Goal: Task Accomplishment & Management: Complete application form

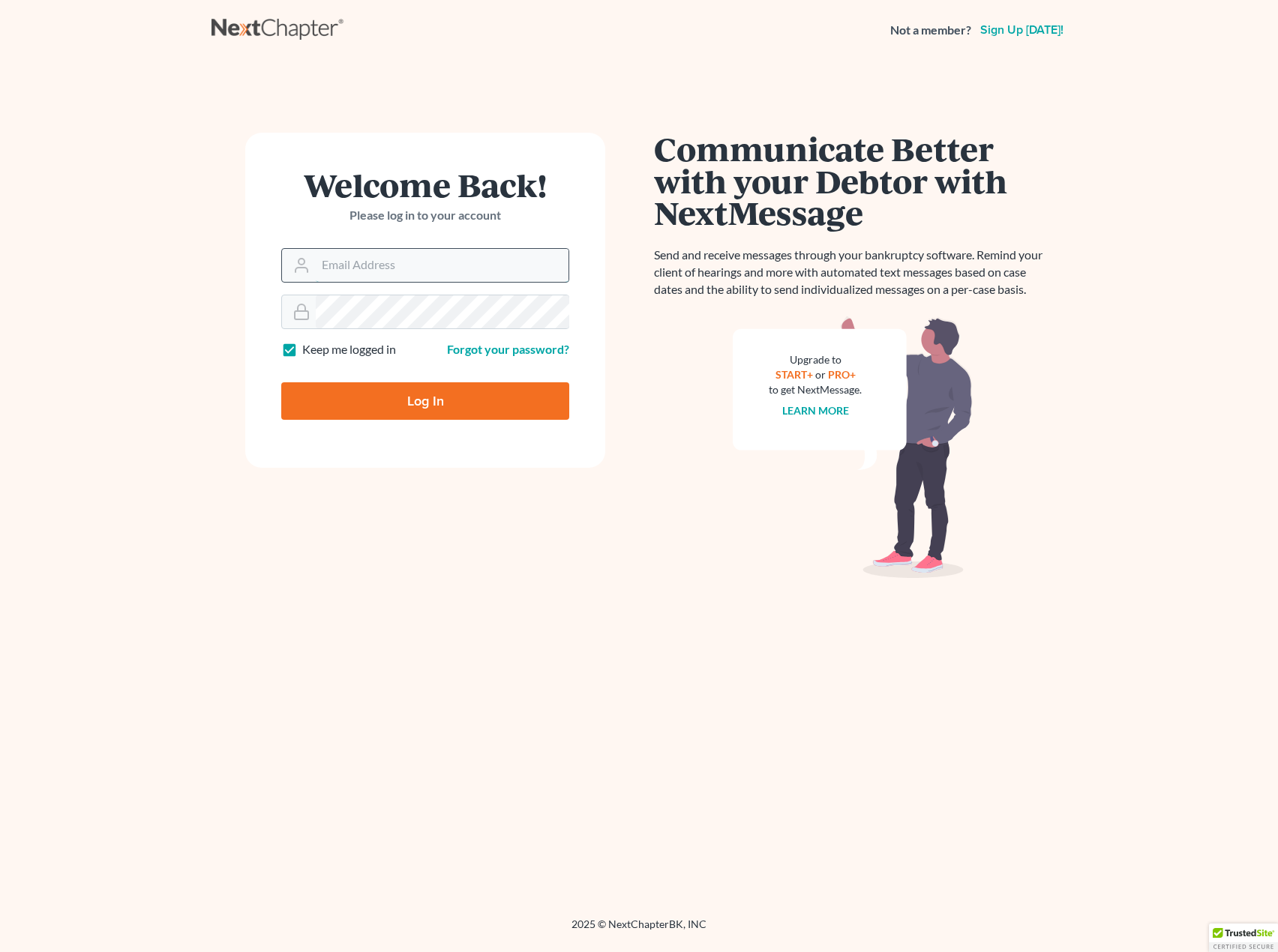
click at [398, 264] on input "Email Address" at bounding box center [442, 265] width 253 height 33
click at [385, 274] on input "Email Address" at bounding box center [442, 265] width 253 height 33
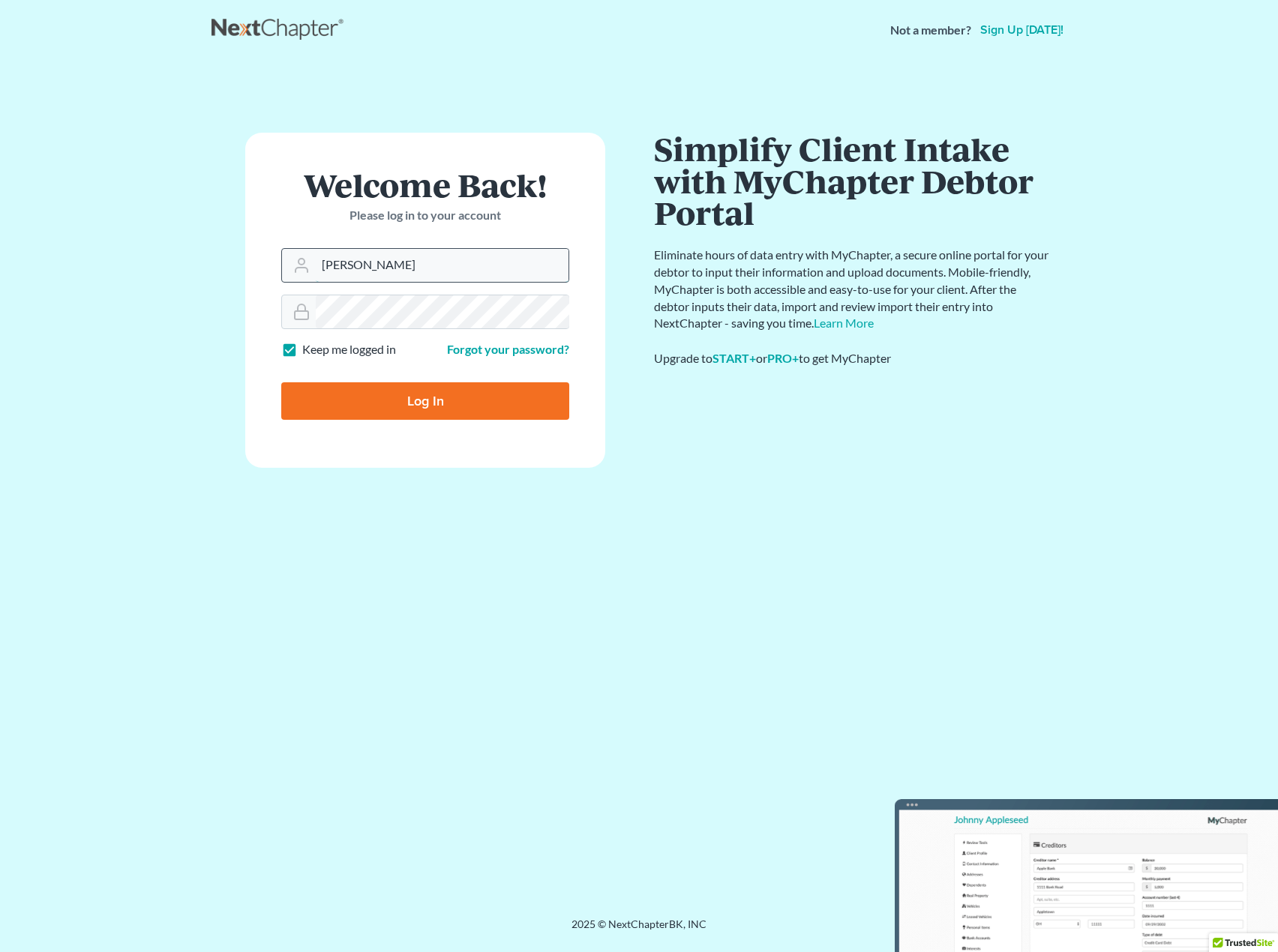
type input "[PERSON_NAME][EMAIL_ADDRESS][DOMAIN_NAME]"
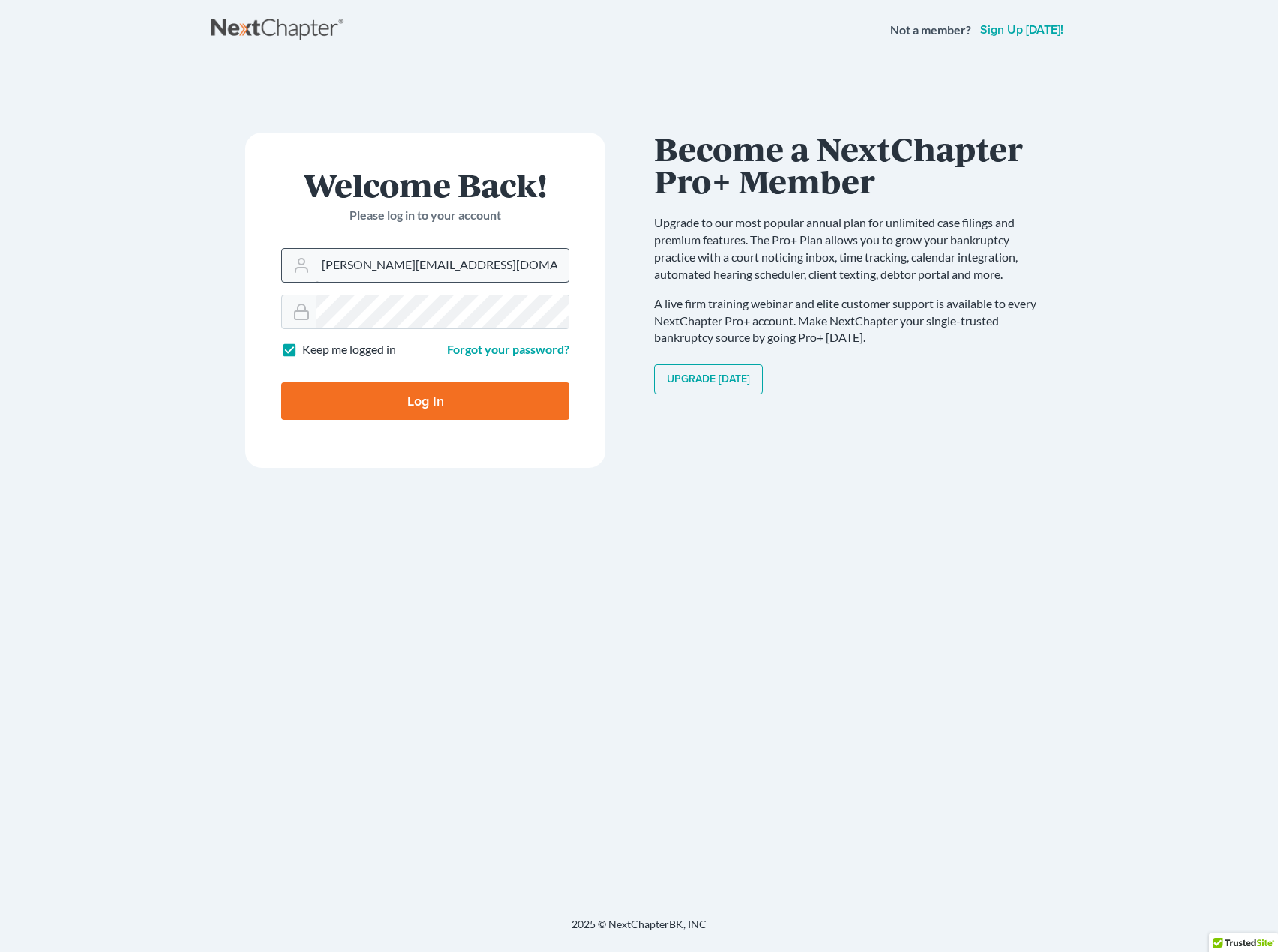
click at [282, 383] on input "Log In" at bounding box center [425, 401] width 288 height 37
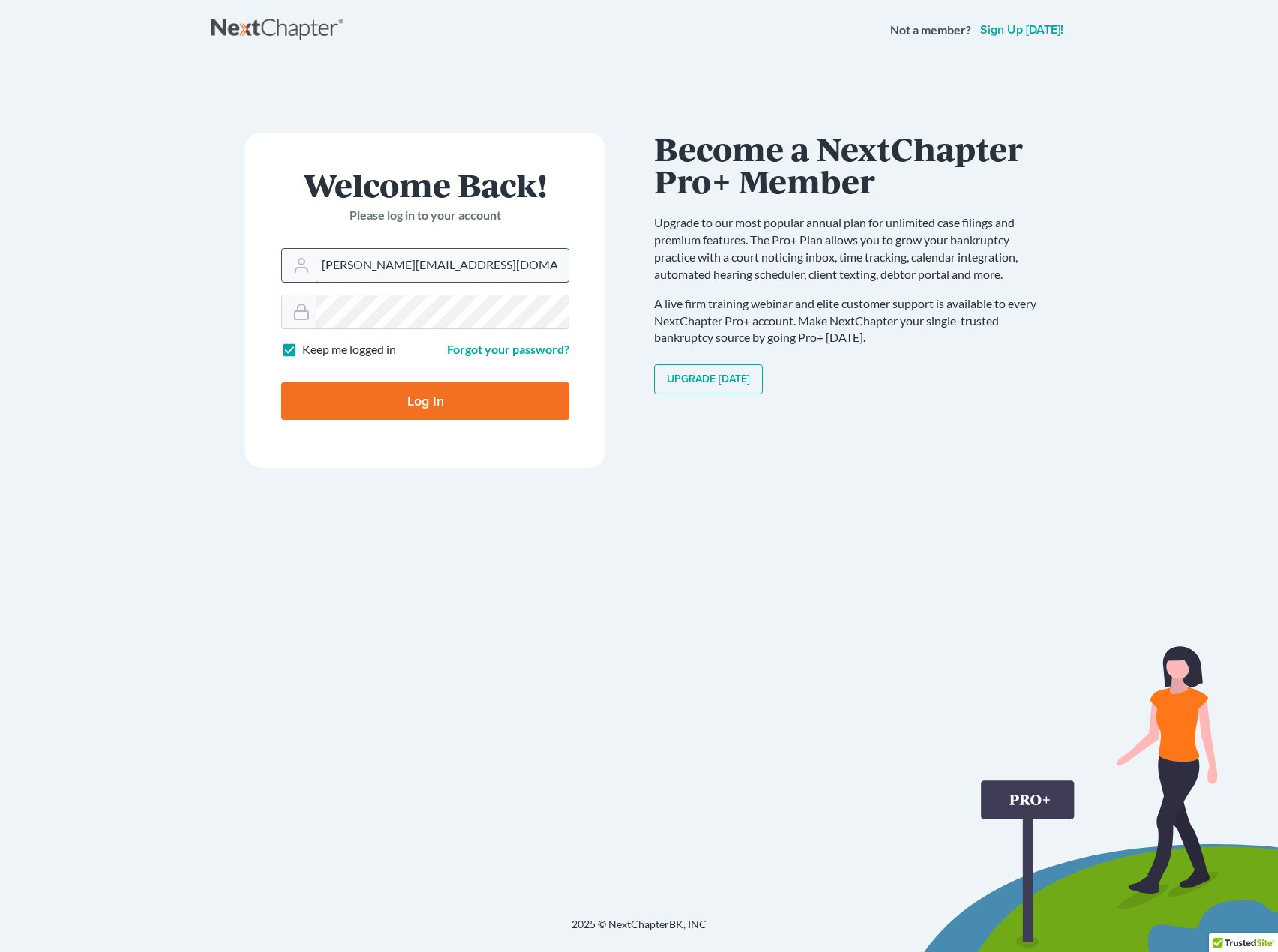
type input "Thinking..."
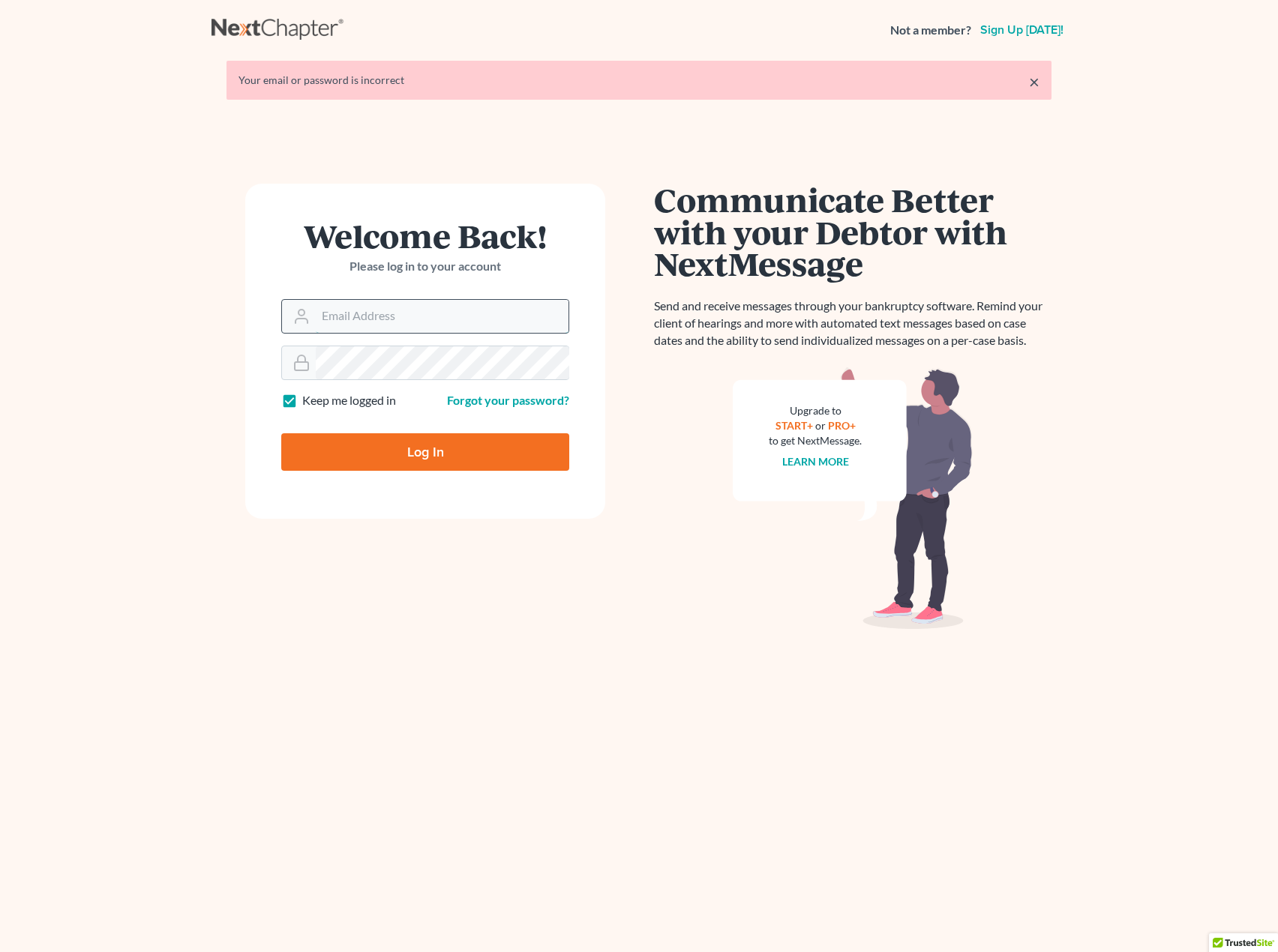
click at [414, 310] on input "Email Address" at bounding box center [442, 316] width 253 height 33
type input "[EMAIL_ADDRESS][DOMAIN_NAME]"
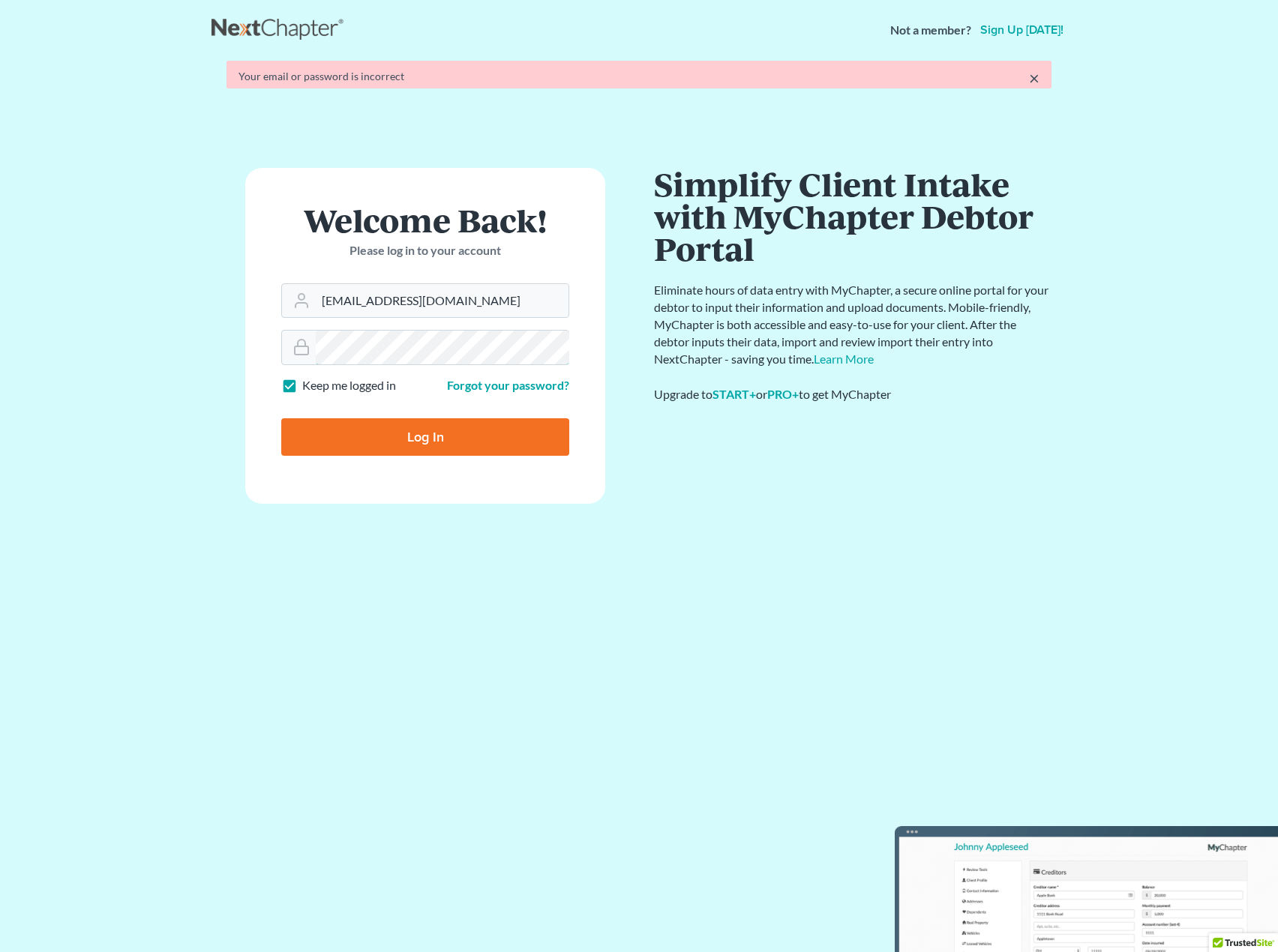
click at [413, 362] on form "Welcome Back! Please log in to your account Email Address brodericklegal@gmail.…" at bounding box center [425, 335] width 360 height 335
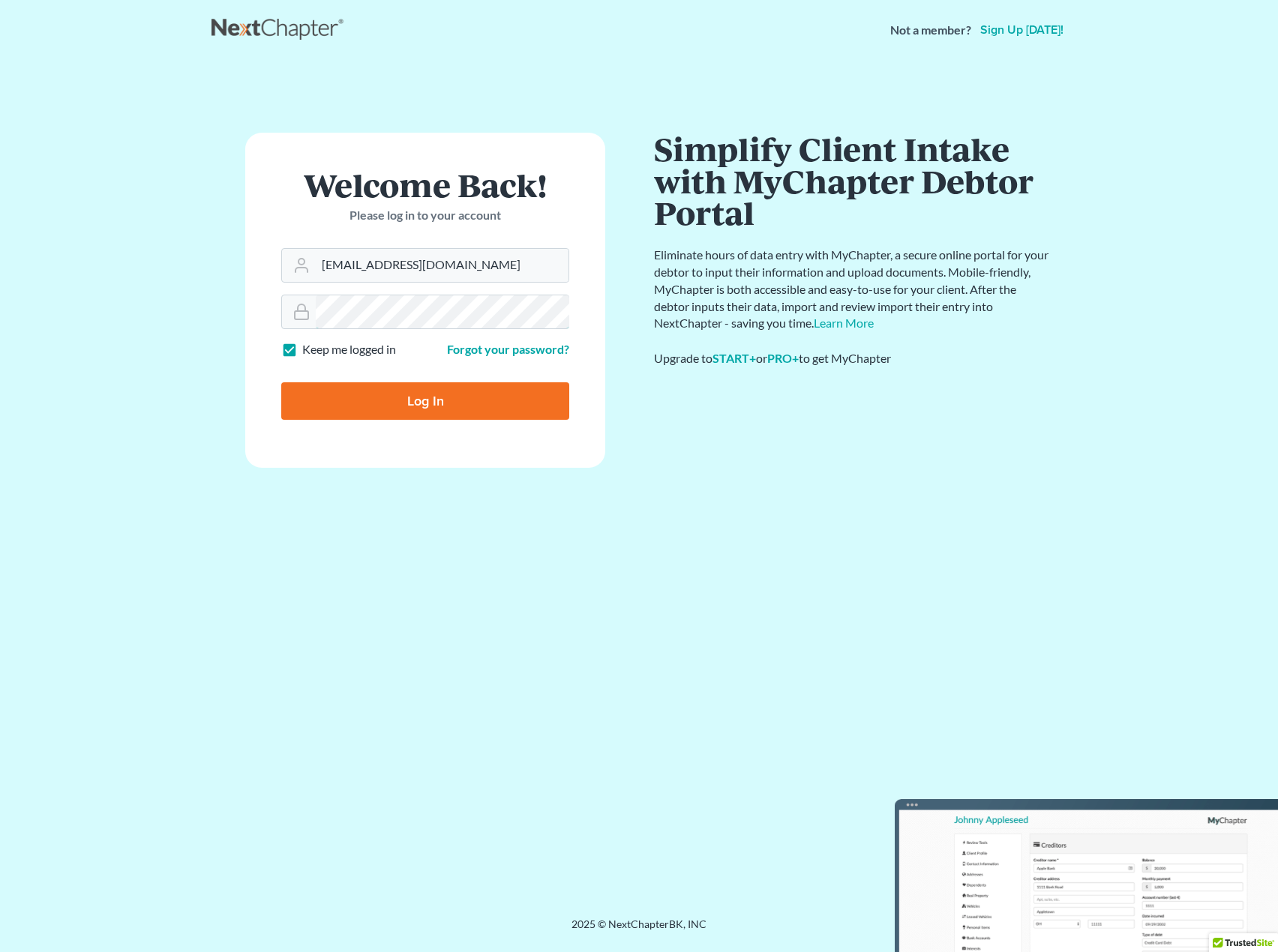
click at [282, 383] on input "Log In" at bounding box center [425, 401] width 288 height 37
type input "Thinking..."
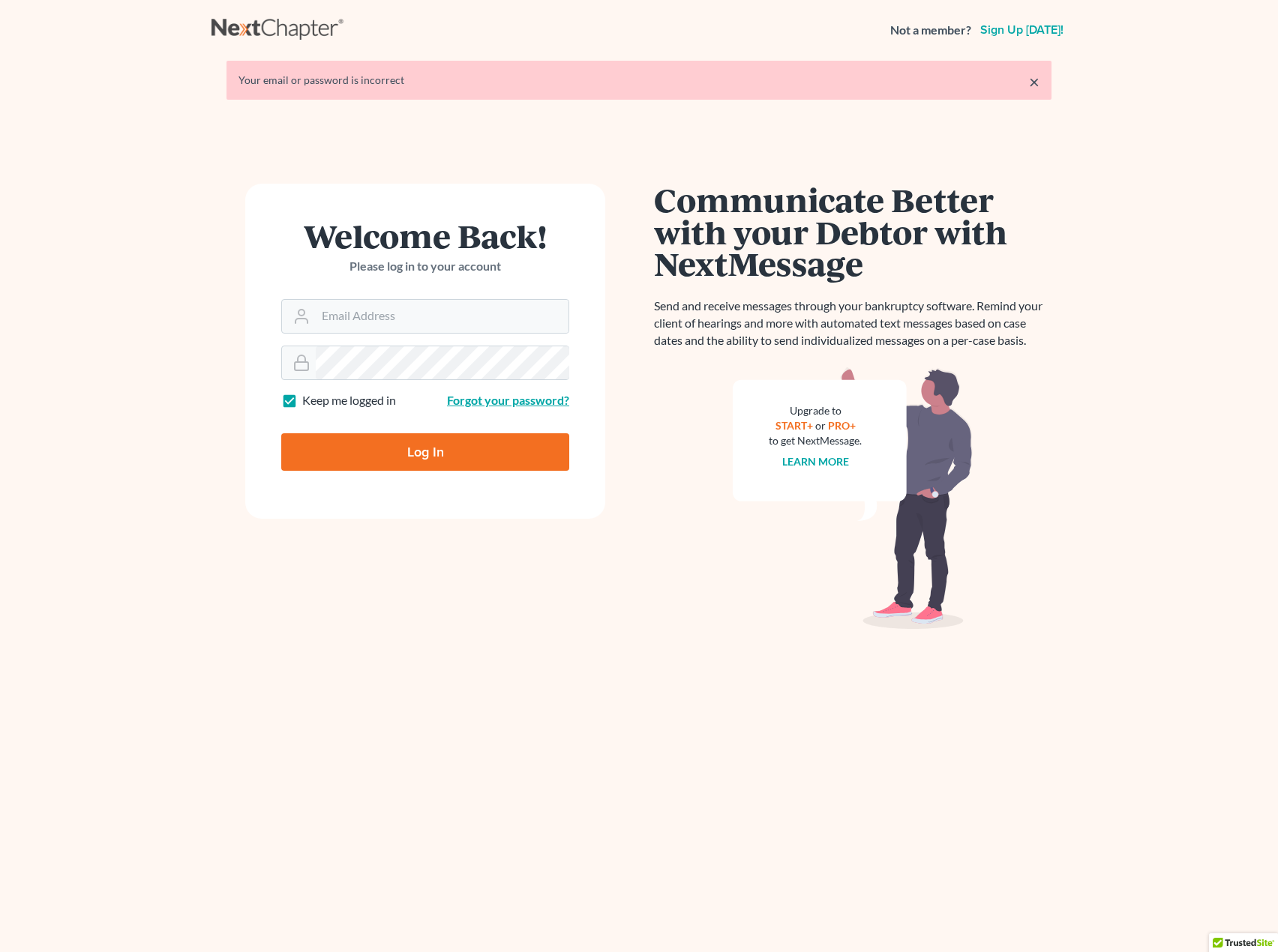
click at [483, 396] on link "Forgot your password?" at bounding box center [508, 400] width 122 height 14
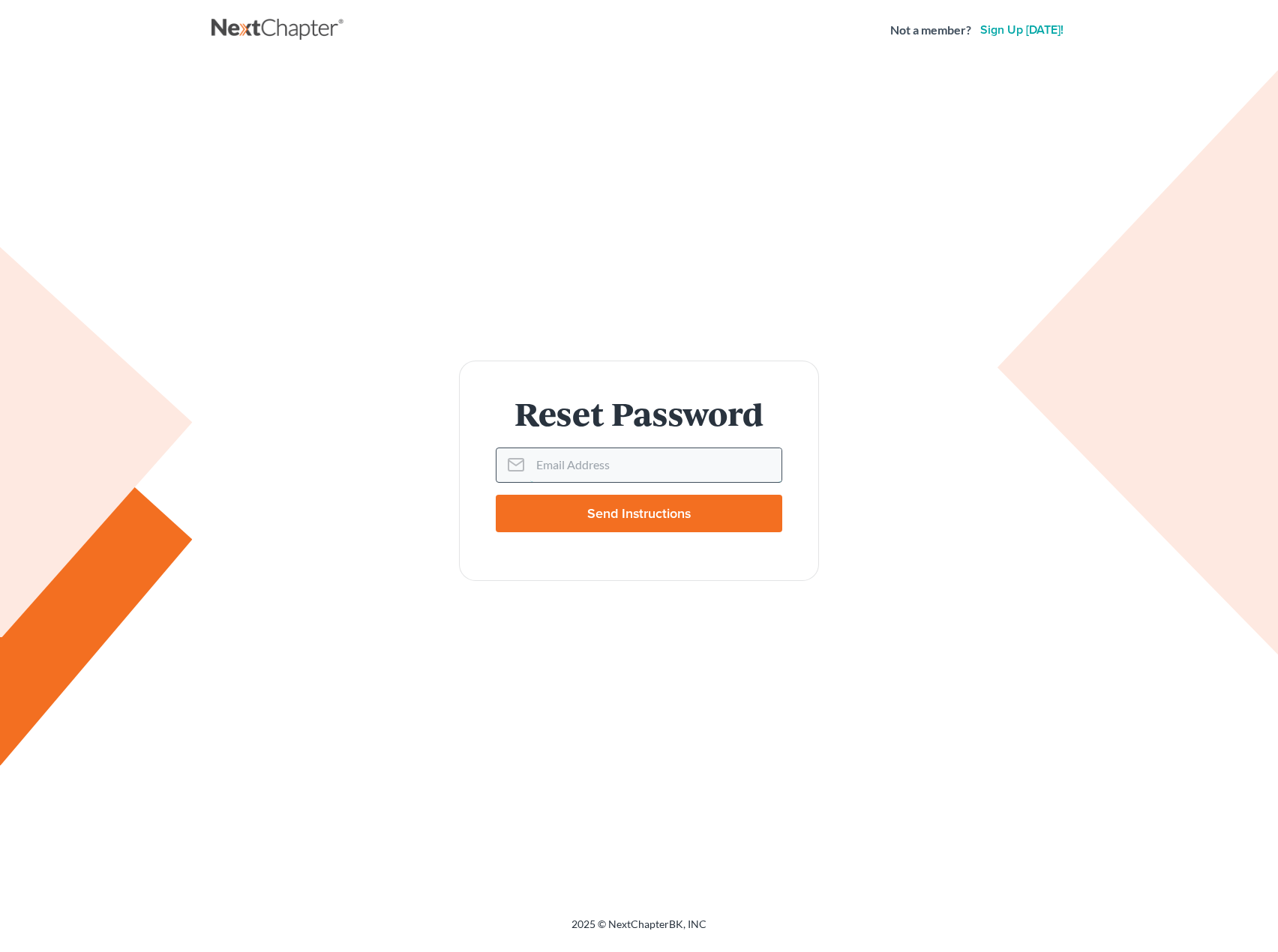
click at [562, 465] on input "Email Address" at bounding box center [656, 465] width 251 height 33
type input "david@djbllc.com"
click at [496, 495] on input "Send Instructions" at bounding box center [639, 514] width 286 height 37
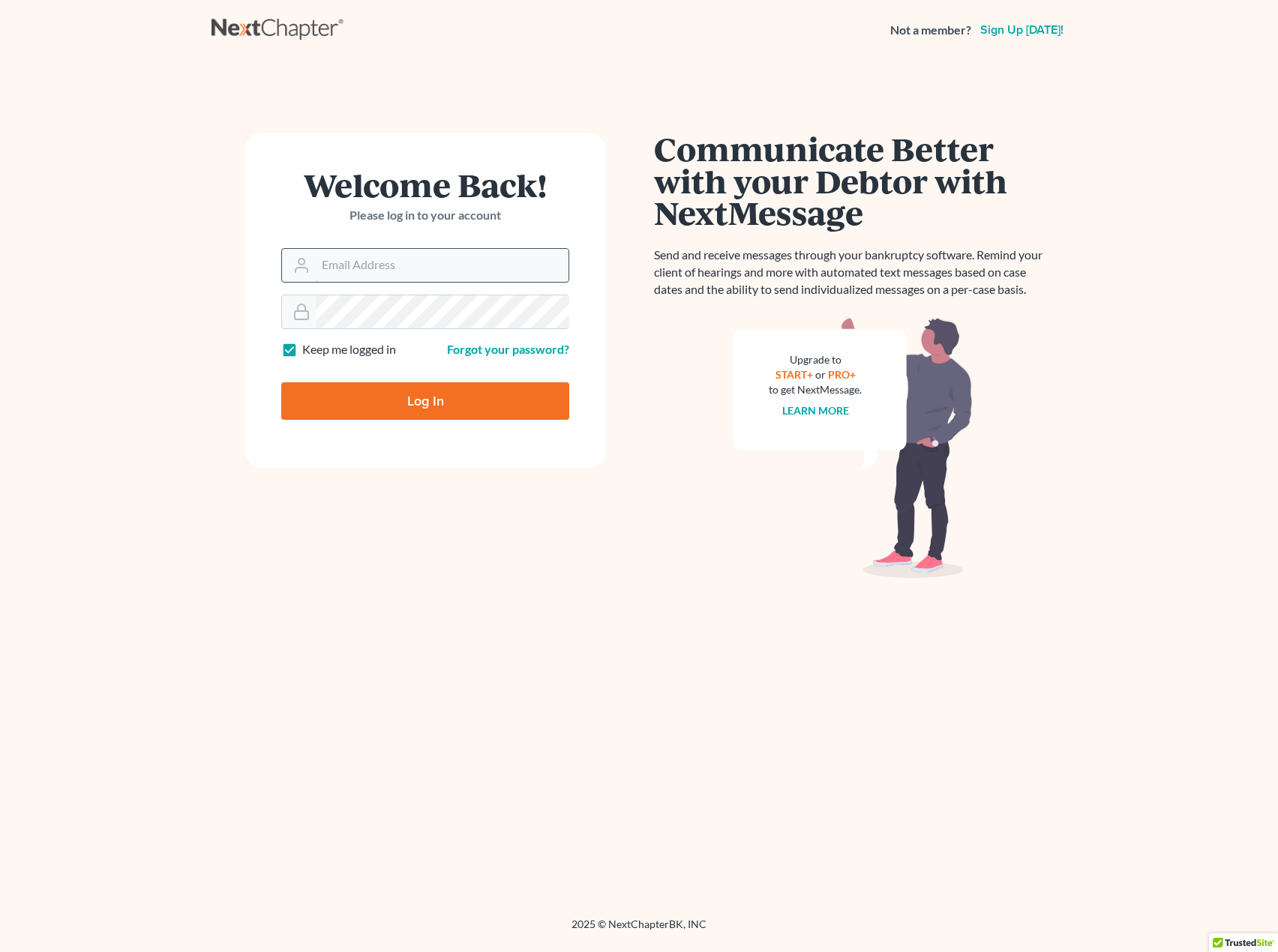
click at [400, 268] on input "Email Address" at bounding box center [442, 265] width 253 height 33
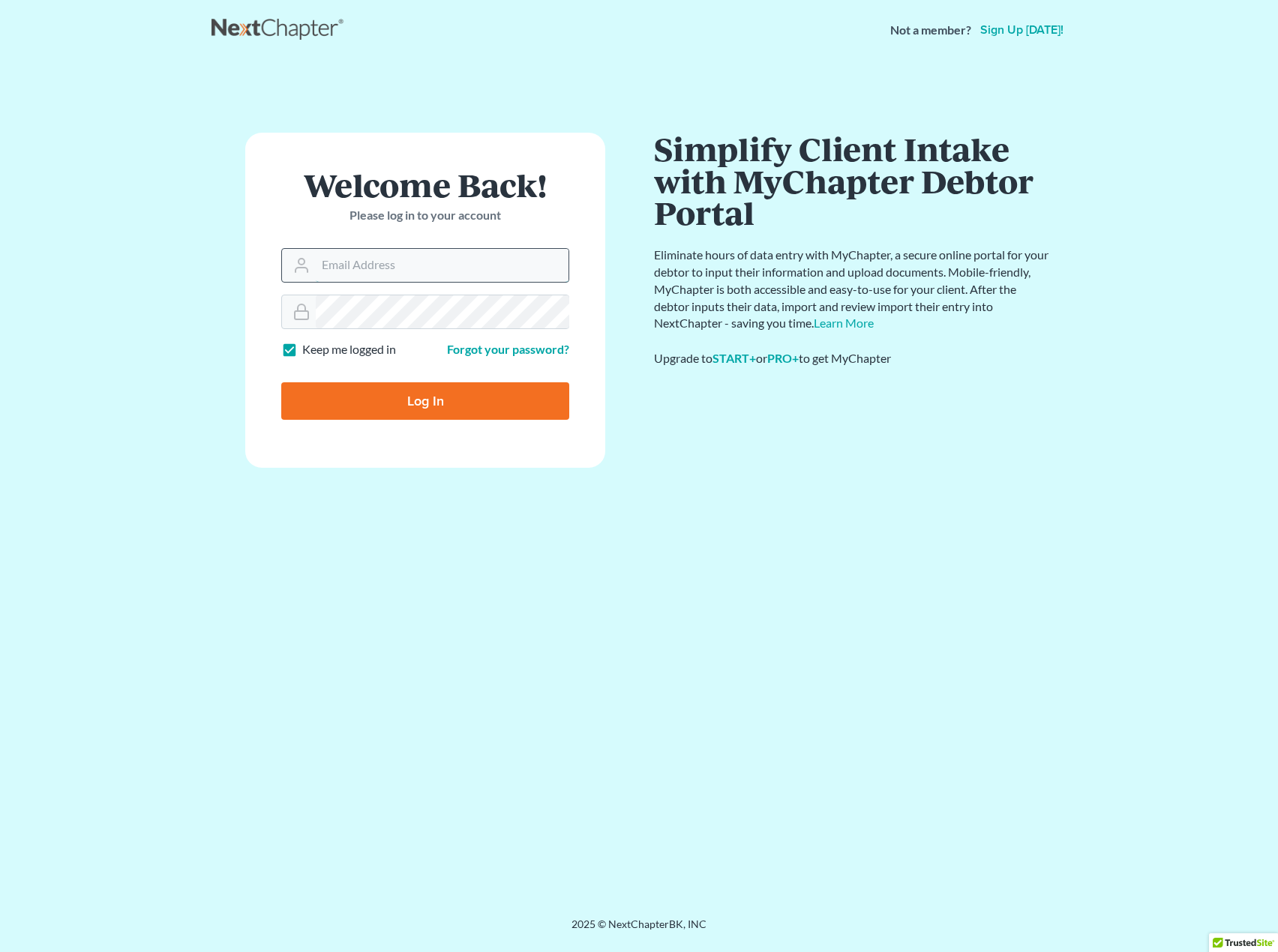
type input "[EMAIL_ADDRESS][DOMAIN_NAME]"
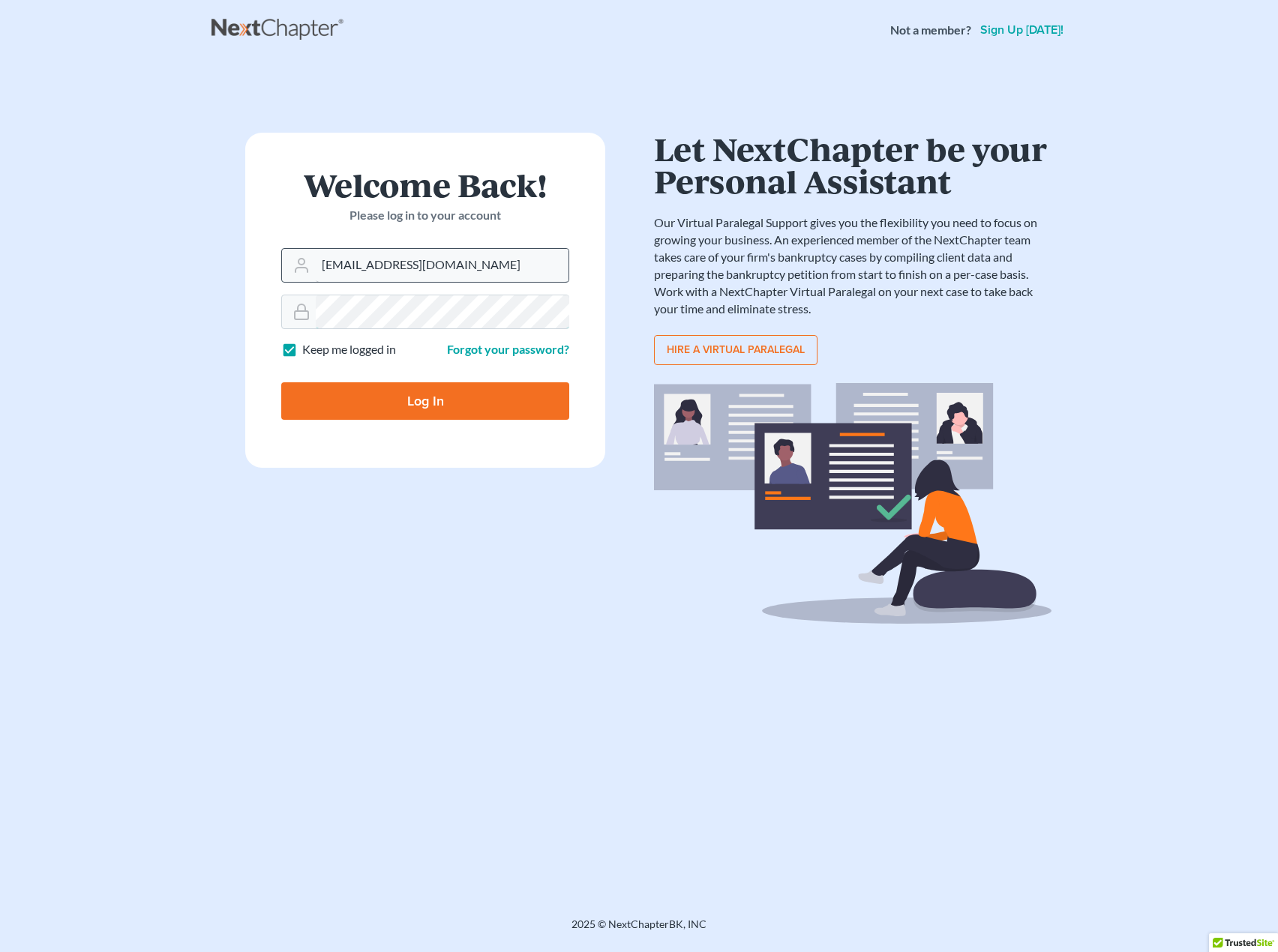
click at [282, 383] on input "Log In" at bounding box center [425, 401] width 288 height 37
type input "Thinking..."
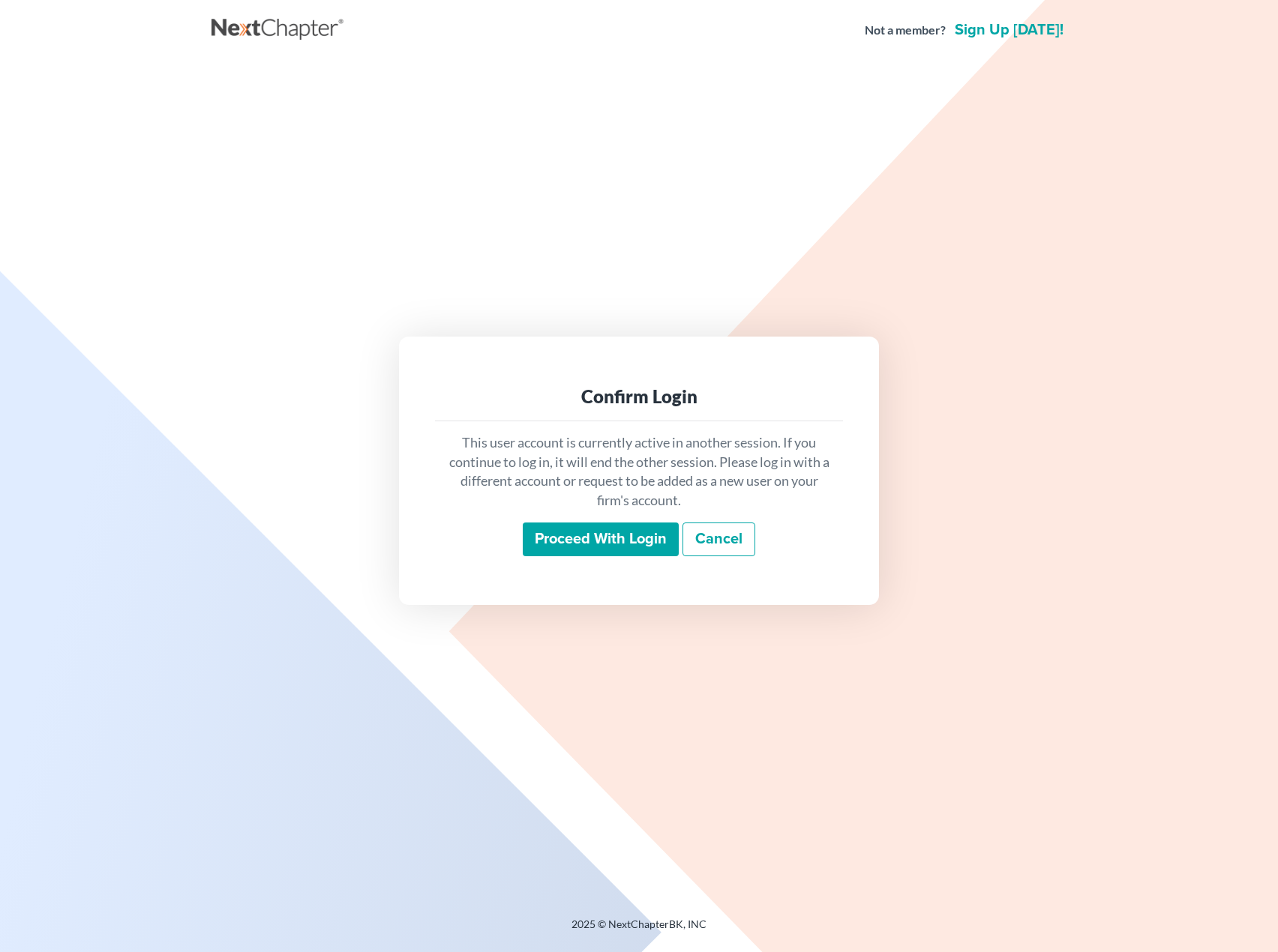
click at [578, 549] on input "Proceed with login" at bounding box center [601, 540] width 156 height 35
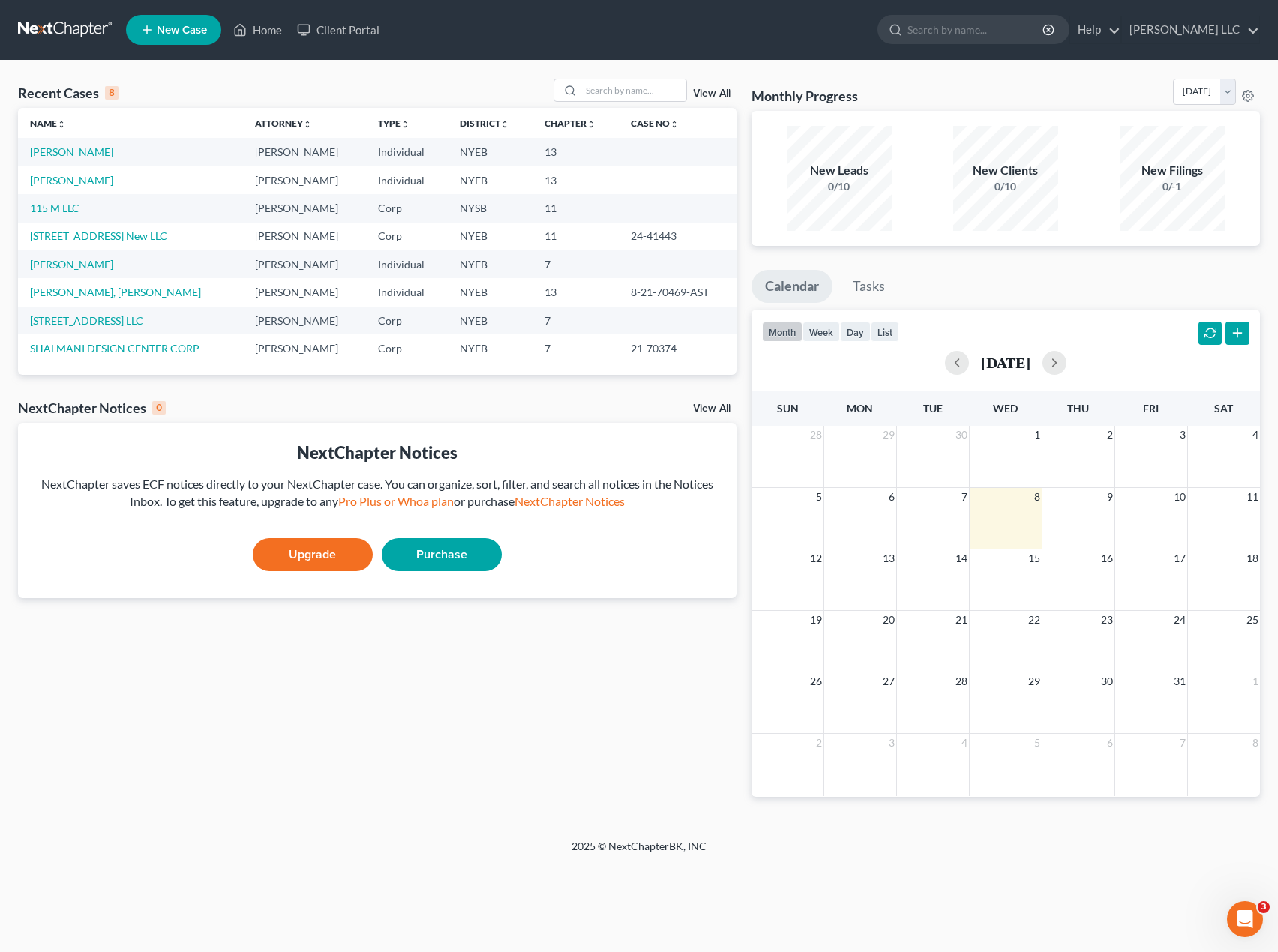
click at [142, 234] on link "[STREET_ADDRESS] New LLC" at bounding box center [98, 236] width 137 height 12
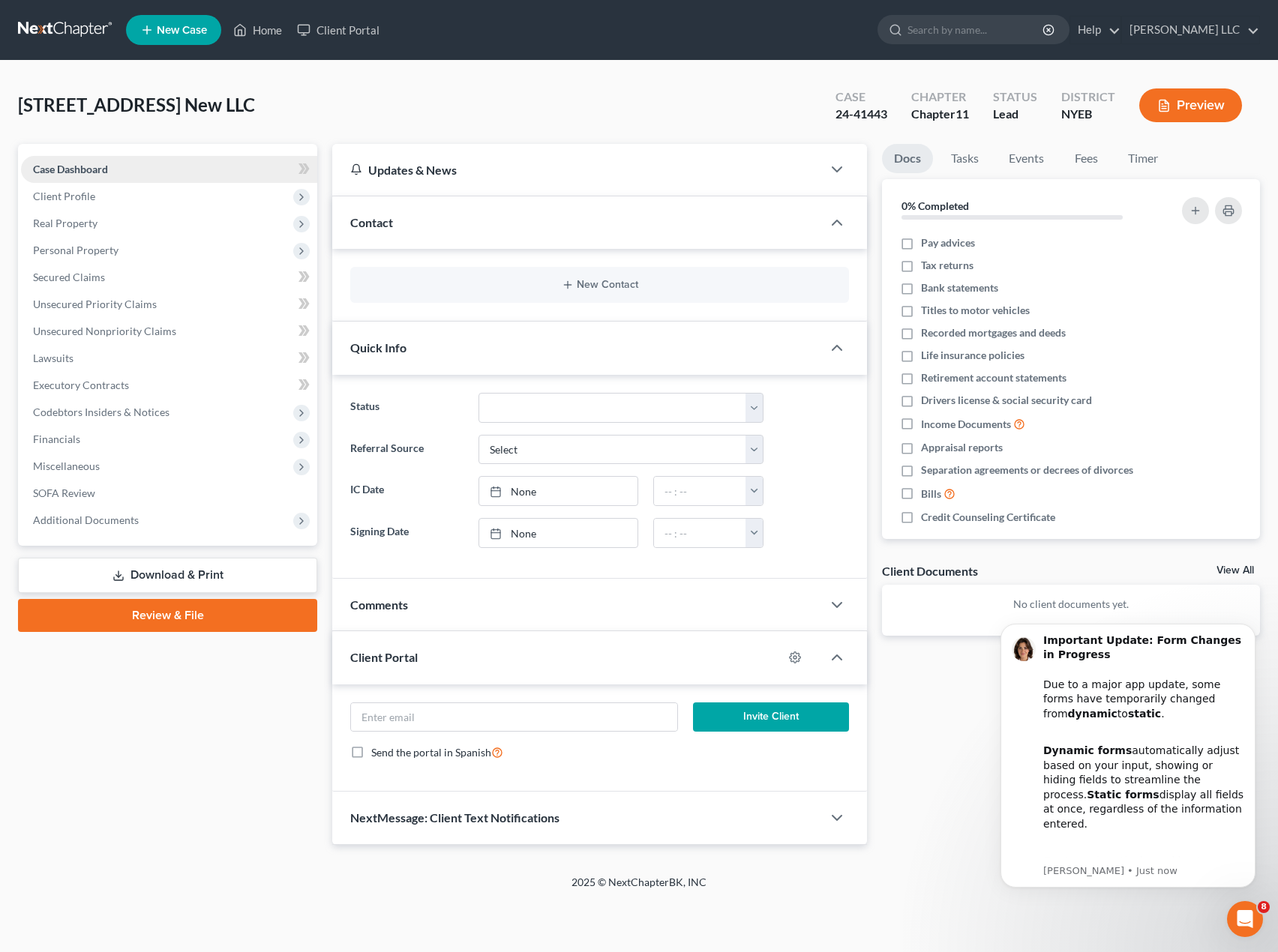
click at [75, 173] on span "Case Dashboard" at bounding box center [70, 169] width 75 height 12
click at [845, 109] on div "24-41443" at bounding box center [861, 114] width 52 height 17
click at [56, 200] on span "Client Profile" at bounding box center [64, 196] width 62 height 12
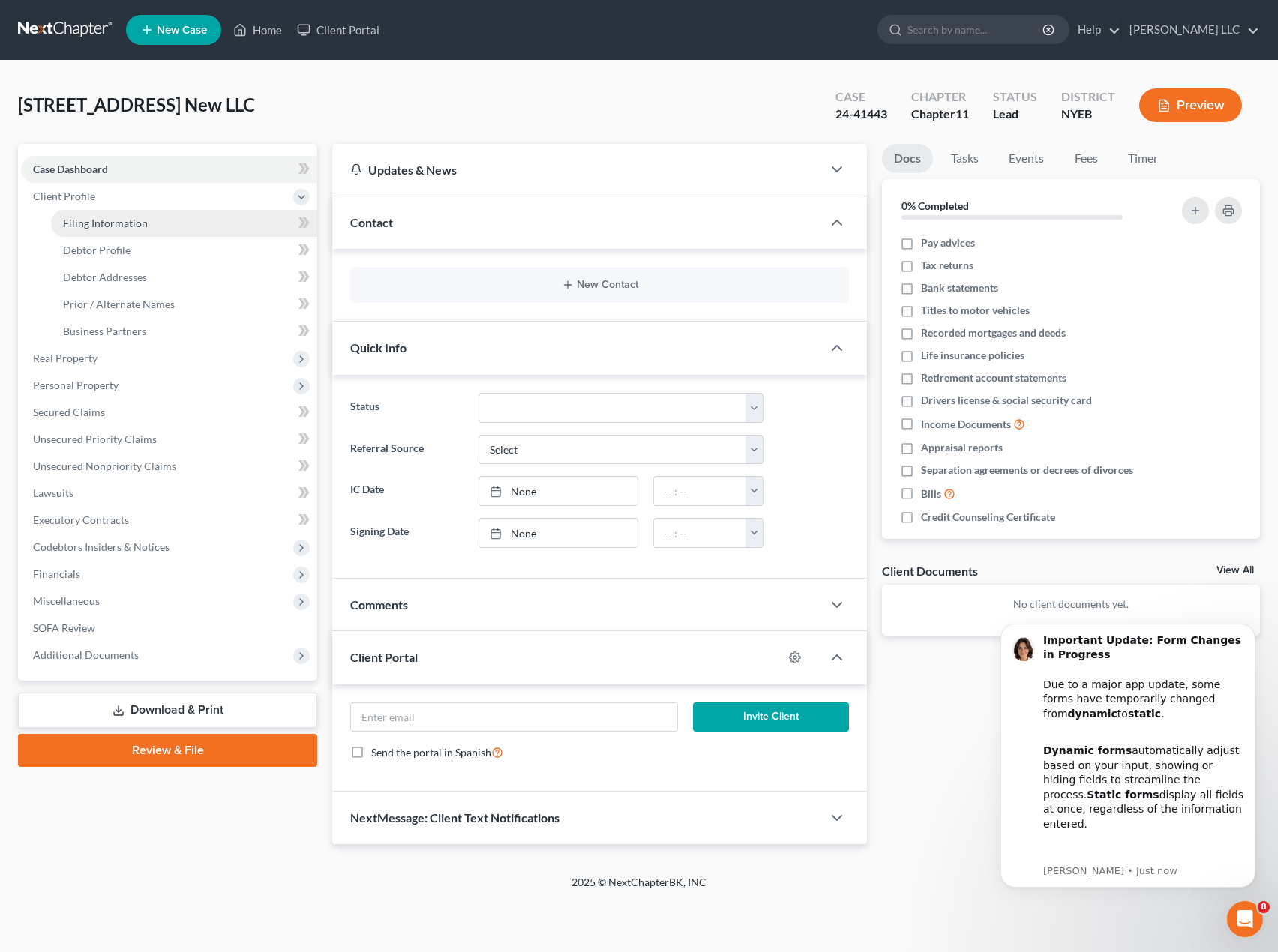
click at [118, 220] on span "Filing Information" at bounding box center [105, 223] width 85 height 12
select select "1"
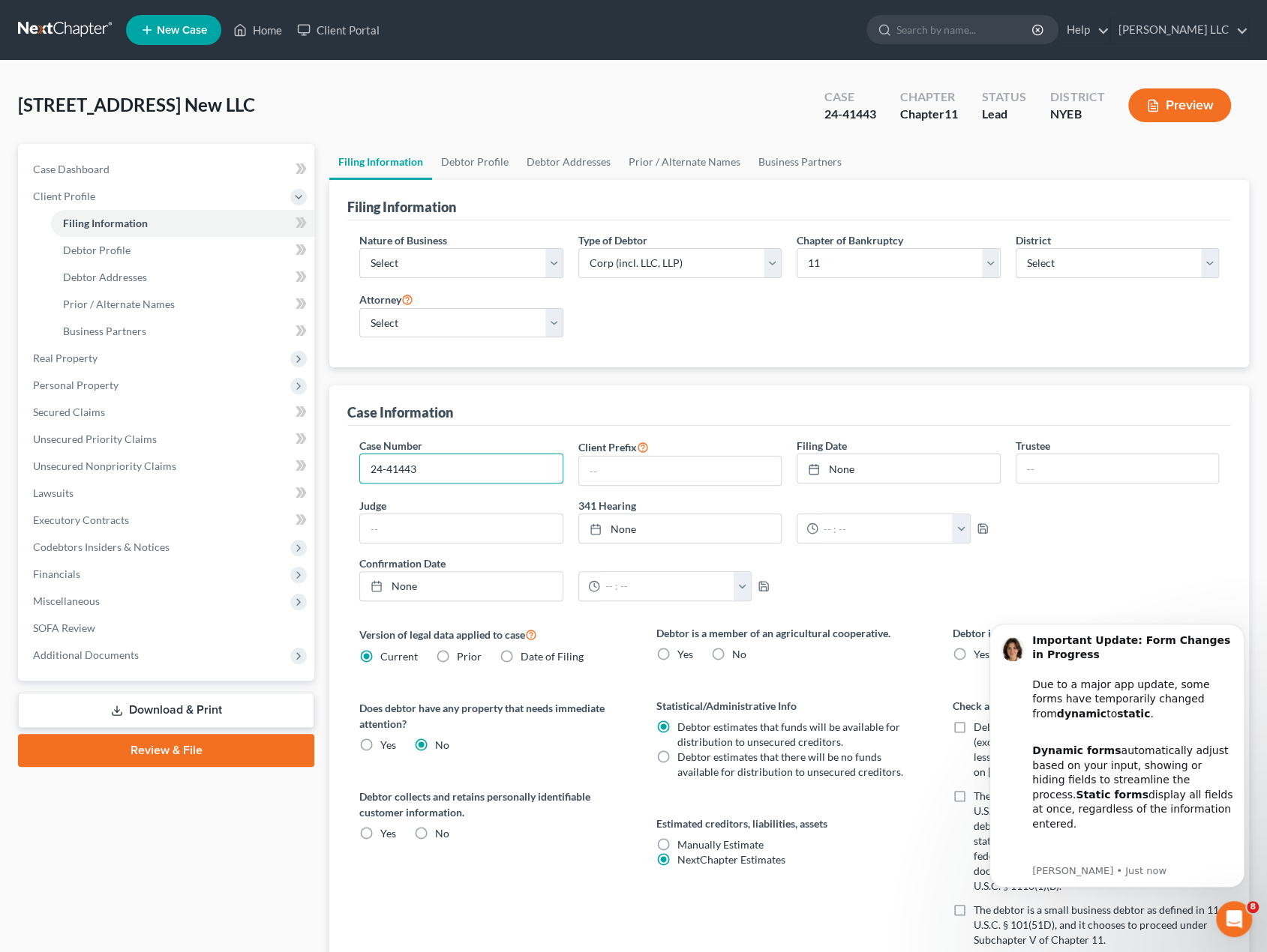
drag, startPoint x: 445, startPoint y: 476, endPoint x: 331, endPoint y: 471, distance: 114.1
click at [331, 471] on div "Case Information Case Number 24-41443 Client Prefix Filing Date None close Date…" at bounding box center [789, 786] width 920 height 801
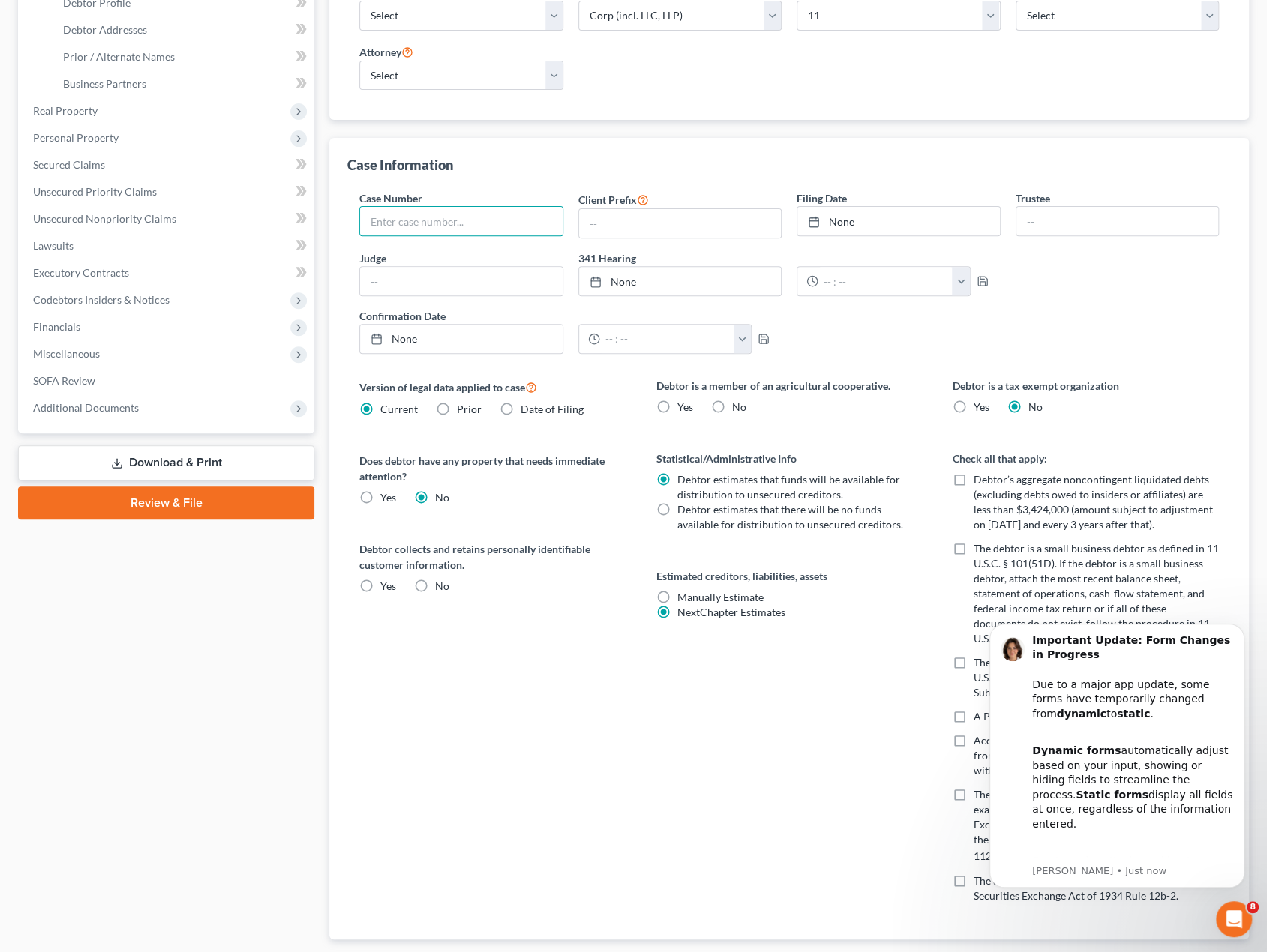
scroll to position [300, 0]
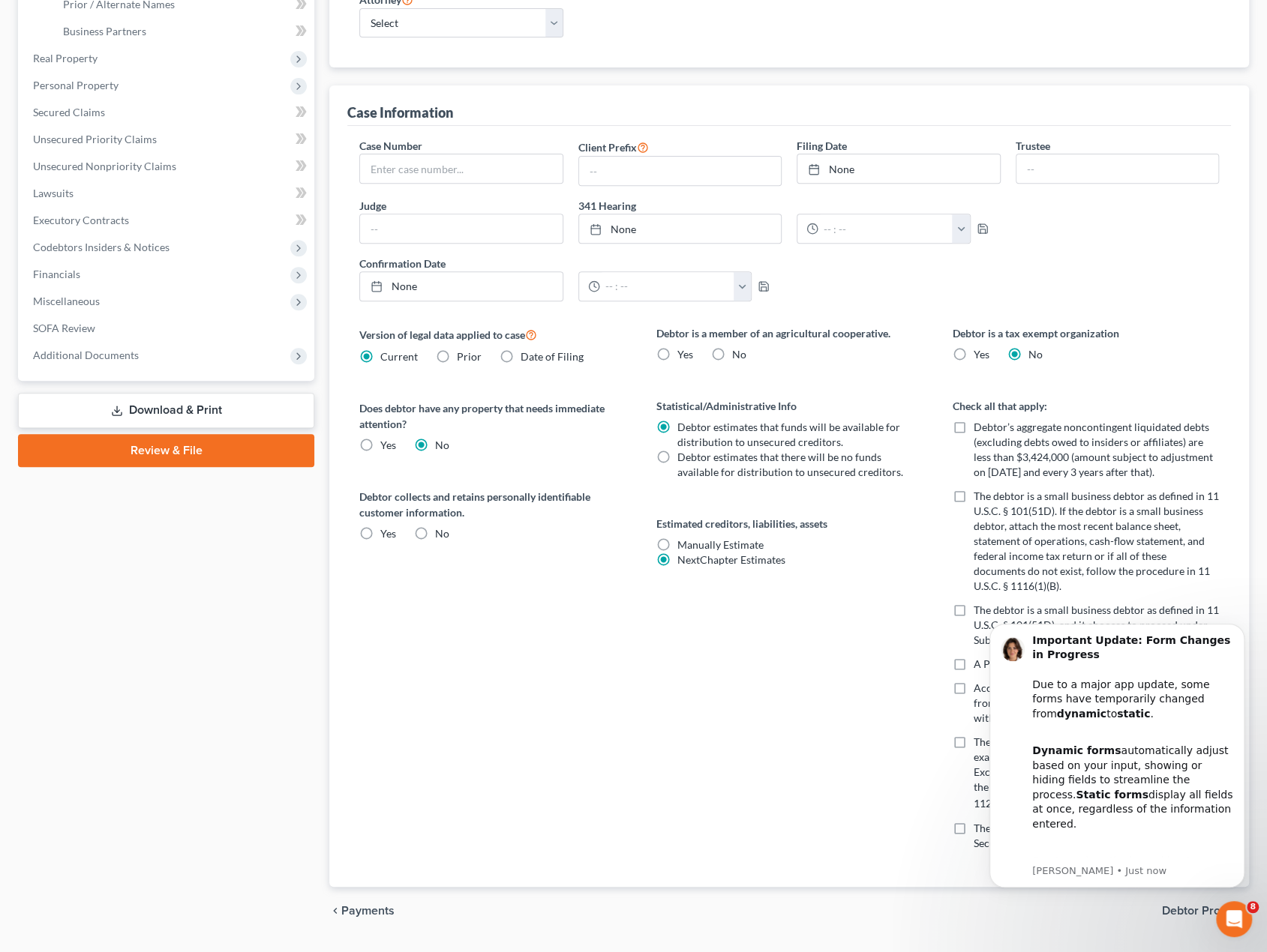
click at [435, 531] on label "No" at bounding box center [442, 534] width 14 height 15
click at [441, 531] on input "No" at bounding box center [446, 531] width 10 height 10
radio input "true"
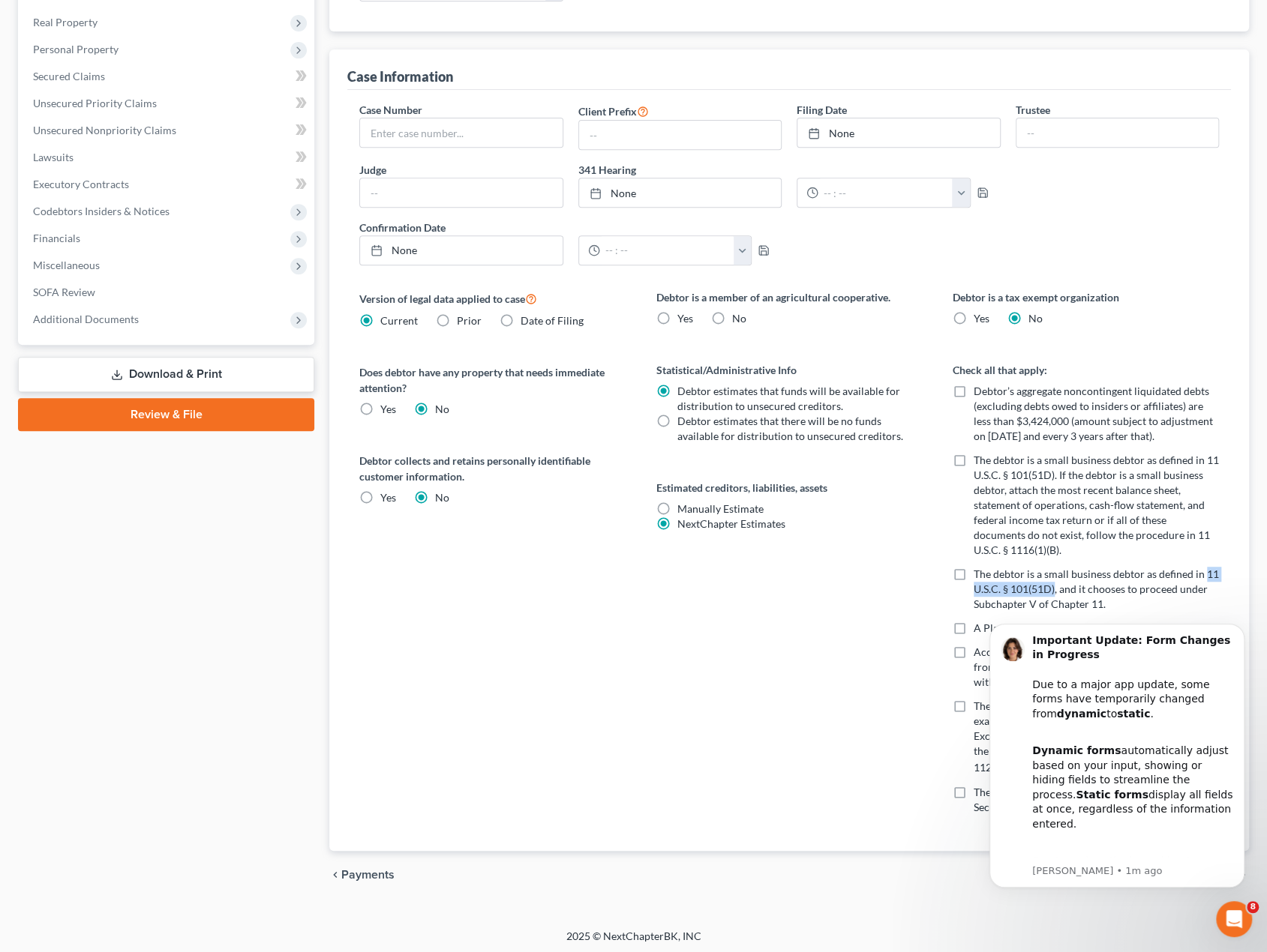
drag, startPoint x: 1204, startPoint y: 568, endPoint x: 1054, endPoint y: 592, distance: 151.9
click at [1054, 592] on label "The debtor is a small business debtor as defined in 11 U.S.C. § 101(51D), and i…" at bounding box center [1096, 589] width 245 height 45
copy span "11 U.S.C. § 101(51D)"
click at [974, 575] on label "The debtor is a small business debtor as defined in 11 U.S.C. § 101(51D), and i…" at bounding box center [1096, 589] width 245 height 45
click at [979, 575] on input "The debtor is a small business debtor as defined in 11 U.S.C. § 101(51D), and i…" at bounding box center [984, 572] width 10 height 10
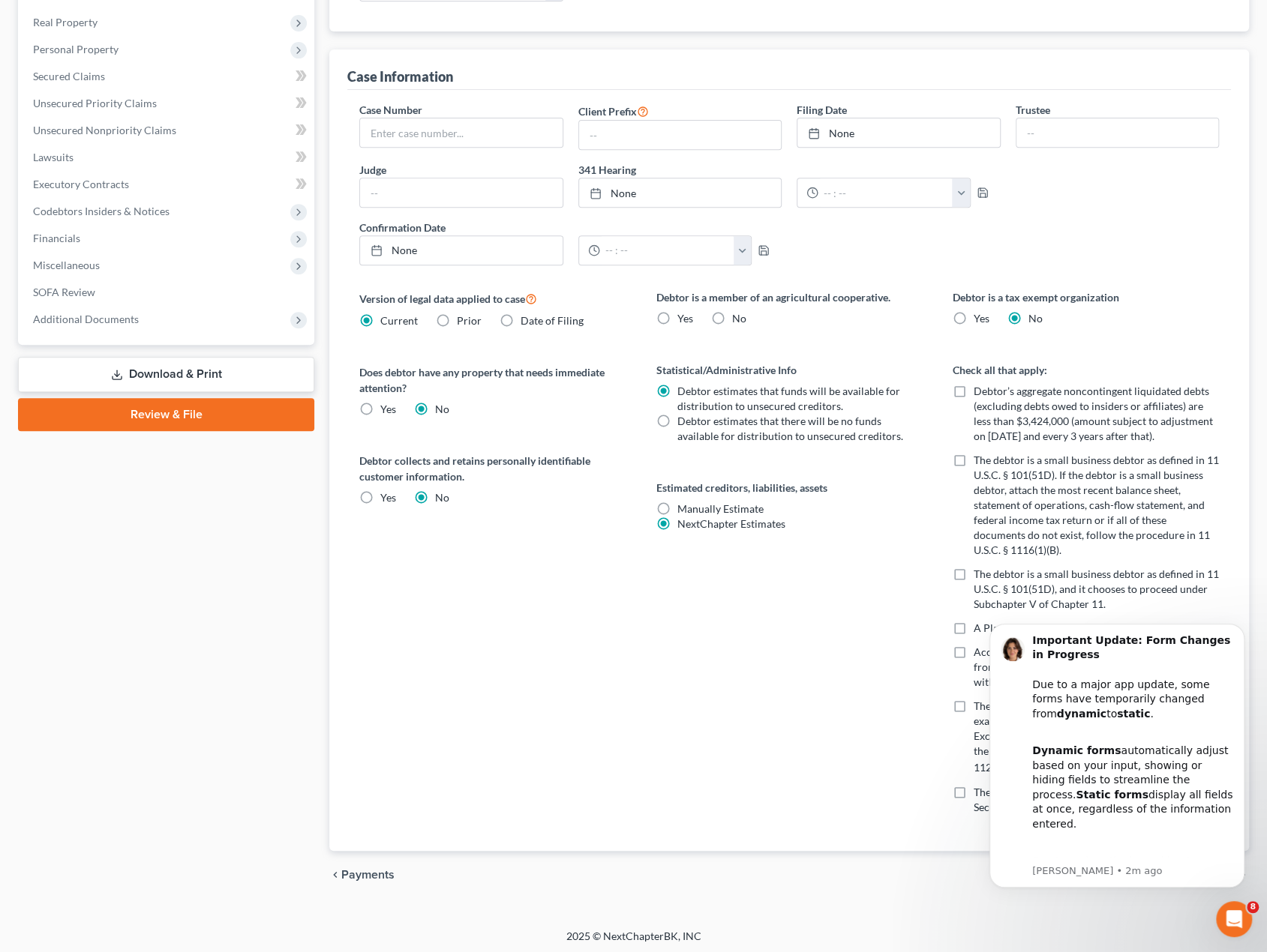
checkbox input "true"
click at [1246, 632] on button "Dismiss notification" at bounding box center [1239, 628] width 19 height 19
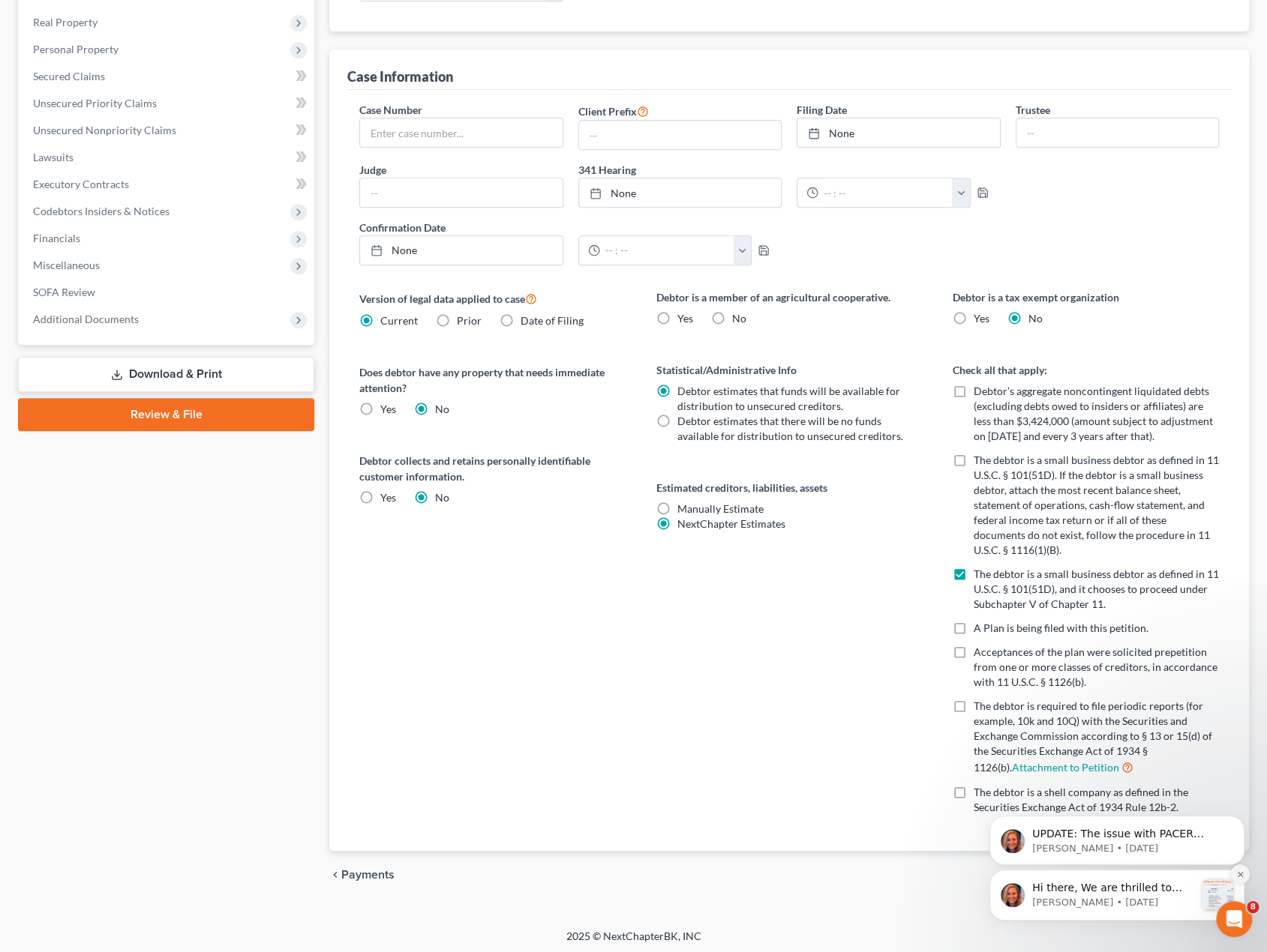
click at [1246, 879] on button "Dismiss notification" at bounding box center [1239, 874] width 19 height 19
click at [1241, 878] on icon "Dismiss notification" at bounding box center [1239, 875] width 5 height 5
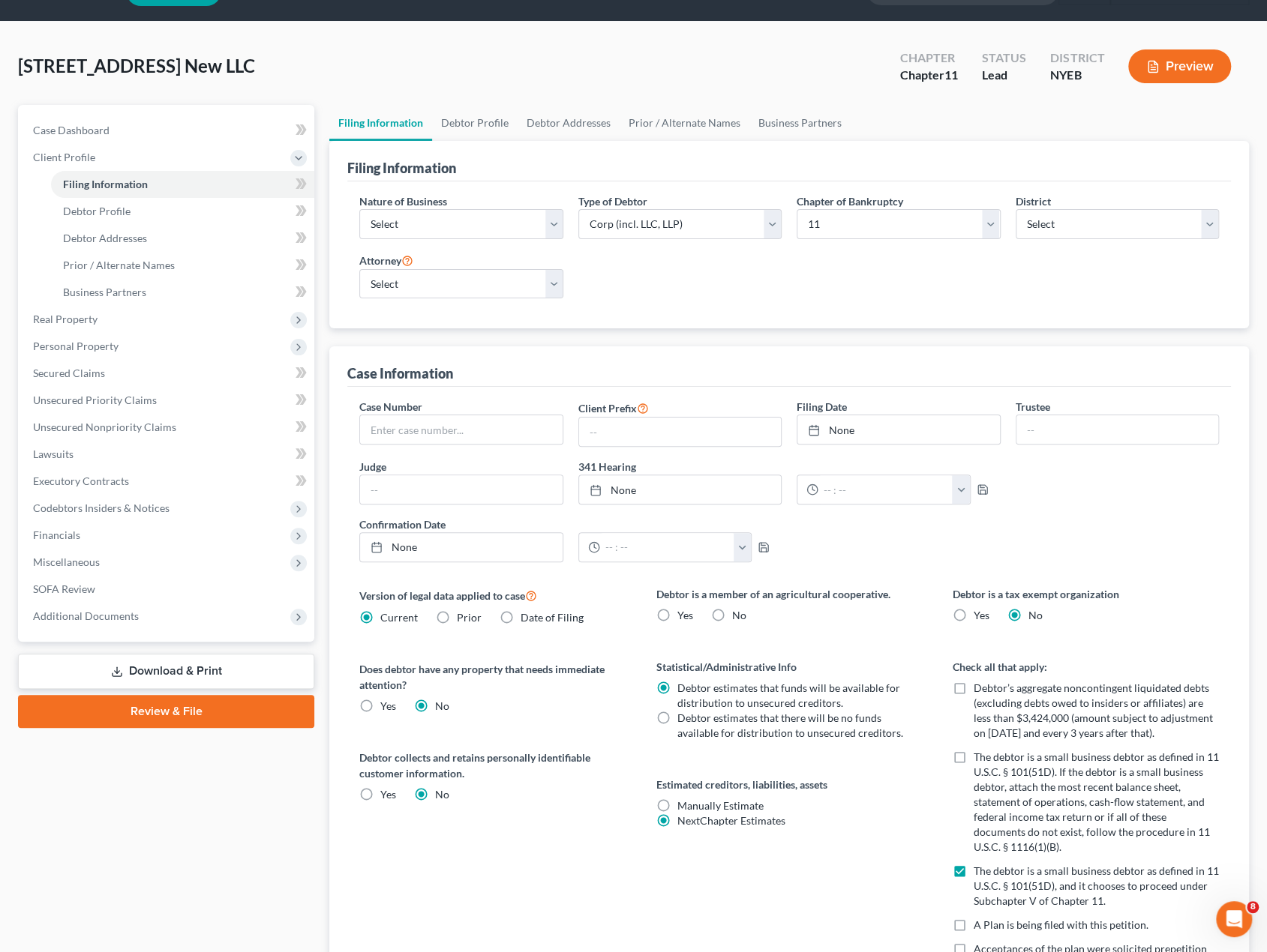
scroll to position [36, 0]
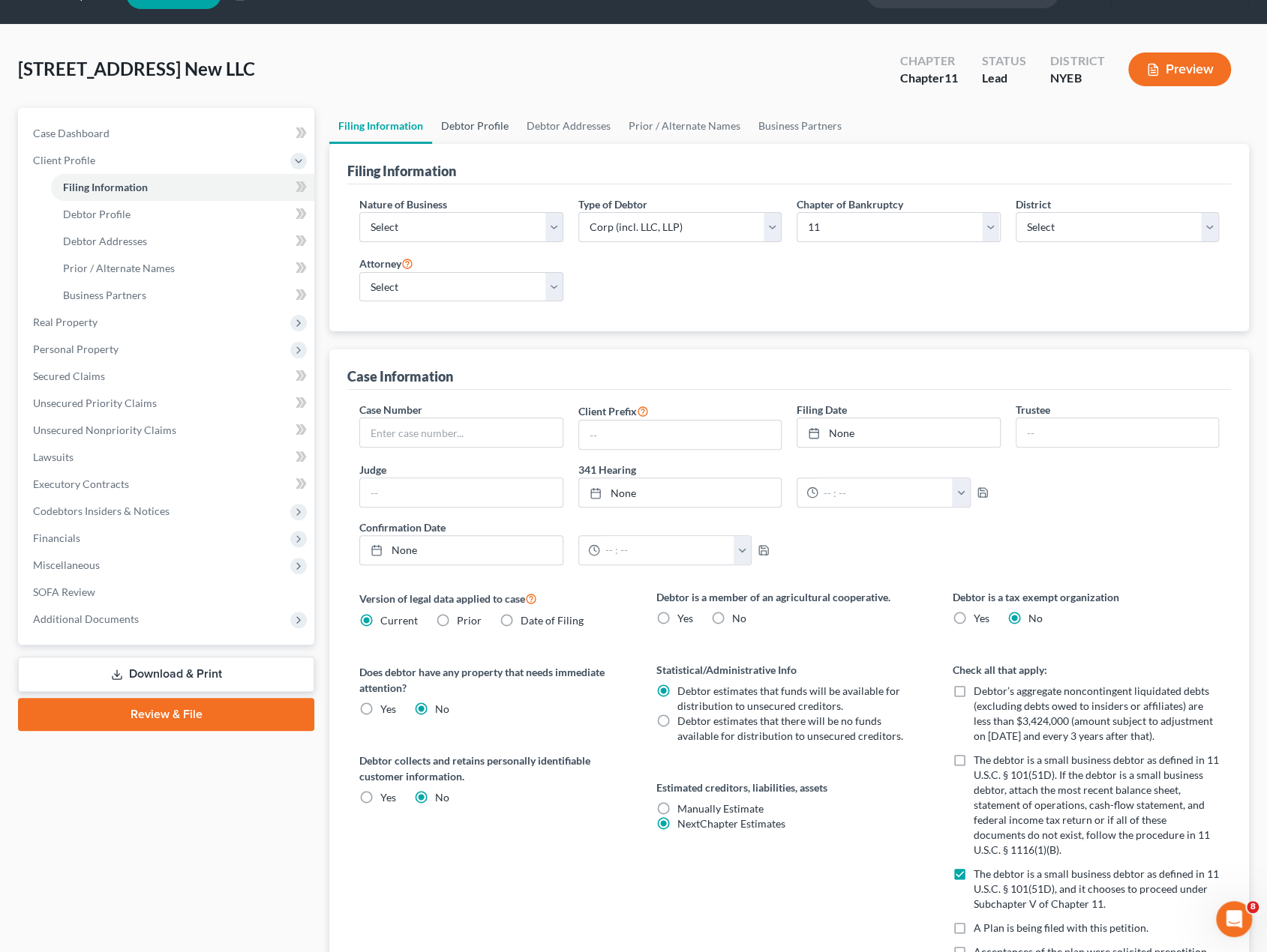
click at [482, 128] on link "Debtor Profile" at bounding box center [475, 126] width 86 height 36
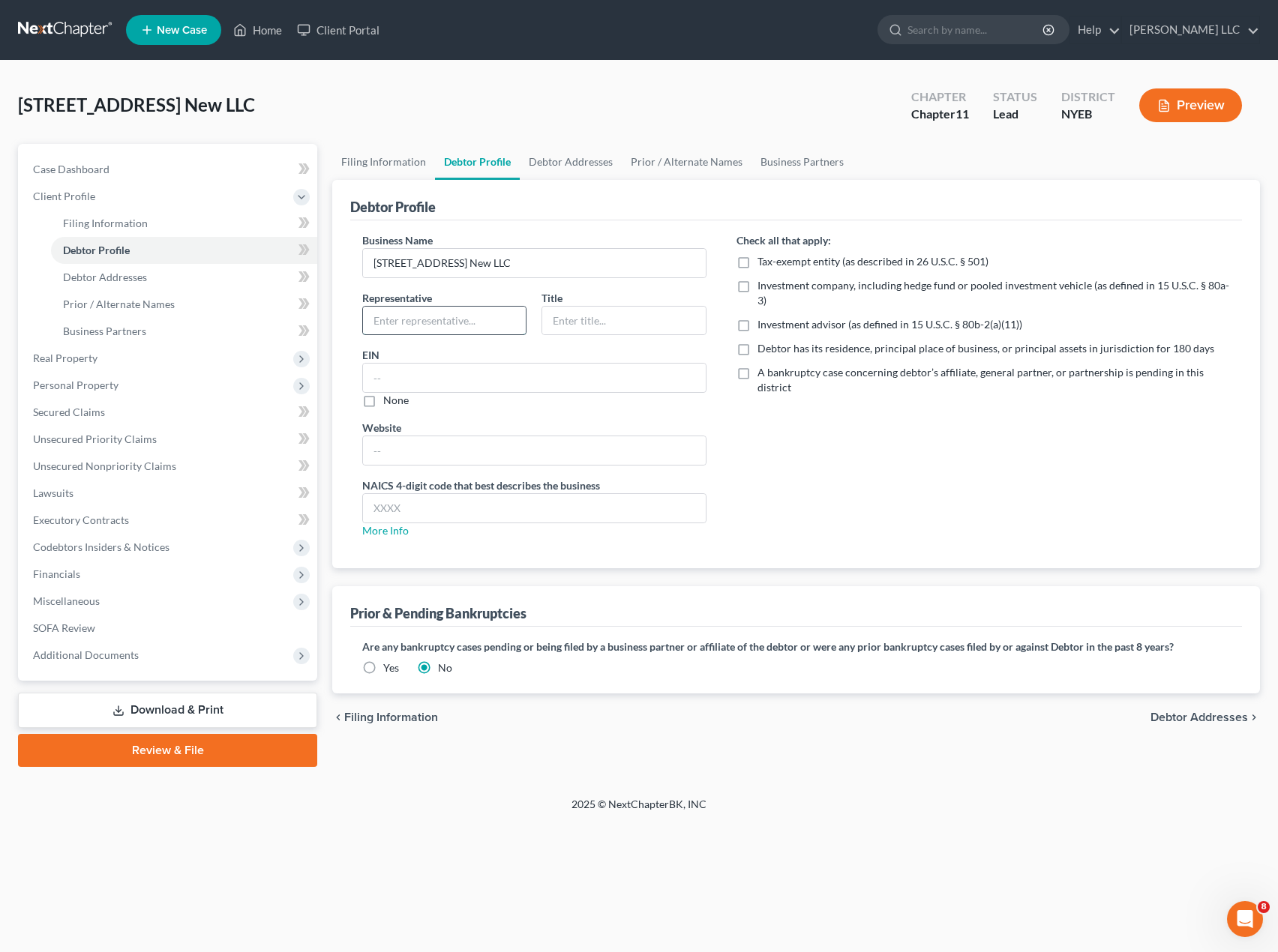
click at [456, 313] on input "text" at bounding box center [444, 321] width 162 height 29
type input "y"
type input "[PERSON_NAME]"
type input "Sole Member"
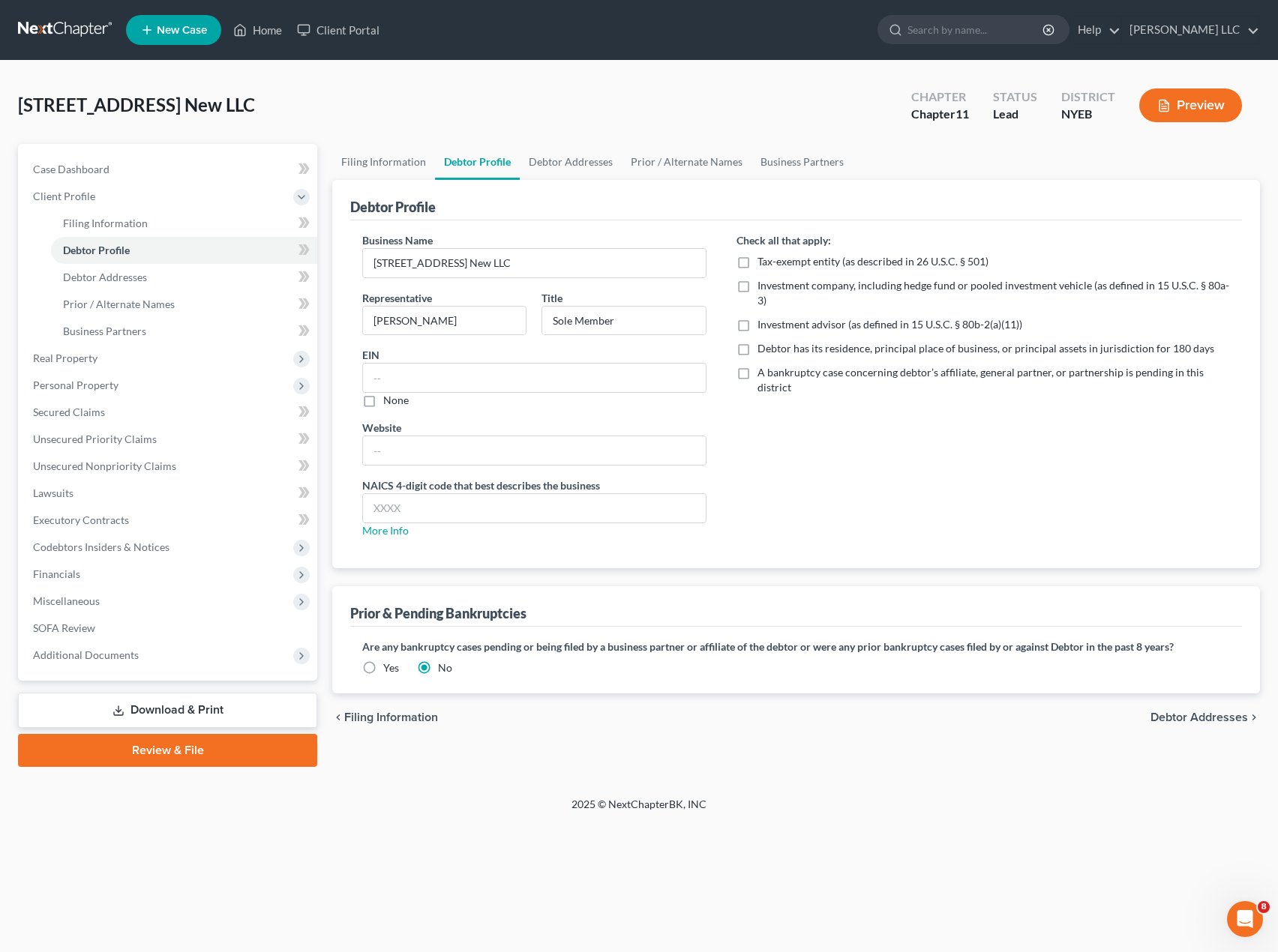
click at [1032, 317] on div "Investment advisor (as defined in 15 U.S.C. § 80b-2(a)(11))" at bounding box center [983, 324] width 494 height 15
click at [757, 341] on label "Debtor has its residence, principal place of business, or principal assets in j…" at bounding box center [986, 348] width 457 height 15
click at [764, 341] on input "Debtor has its residence, principal place of business, or principal assets in j…" at bounding box center [768, 346] width 10 height 10
checkbox input "true"
click at [468, 370] on input "text" at bounding box center [534, 377] width 343 height 29
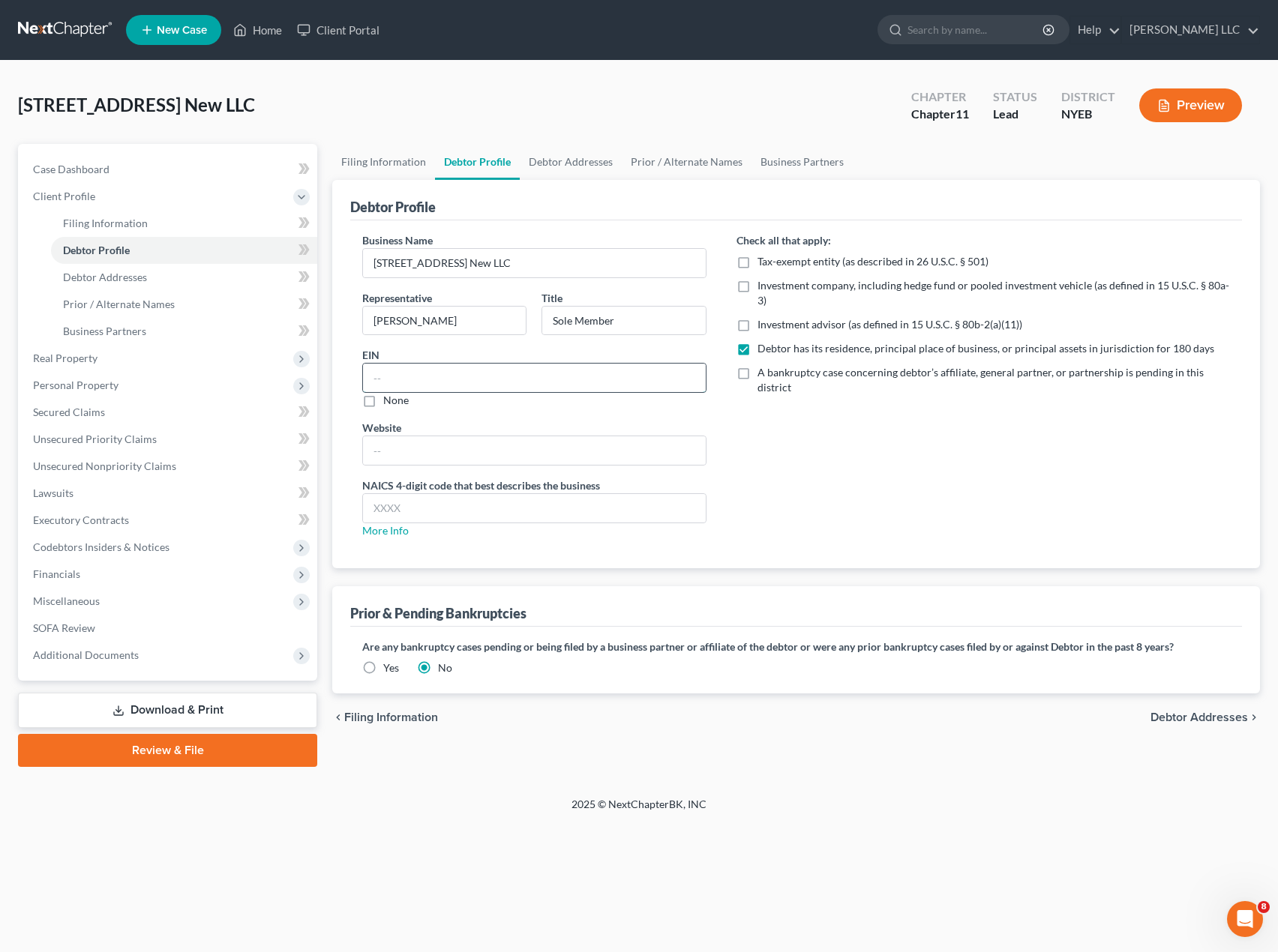
click at [432, 382] on input "text" at bounding box center [534, 377] width 343 height 29
type input "[US_EMPLOYER_IDENTIFICATION_NUMBER]"
click at [420, 446] on input "text" at bounding box center [534, 450] width 343 height 29
type input "N/A"
click at [416, 500] on input "text" at bounding box center [534, 508] width 343 height 29
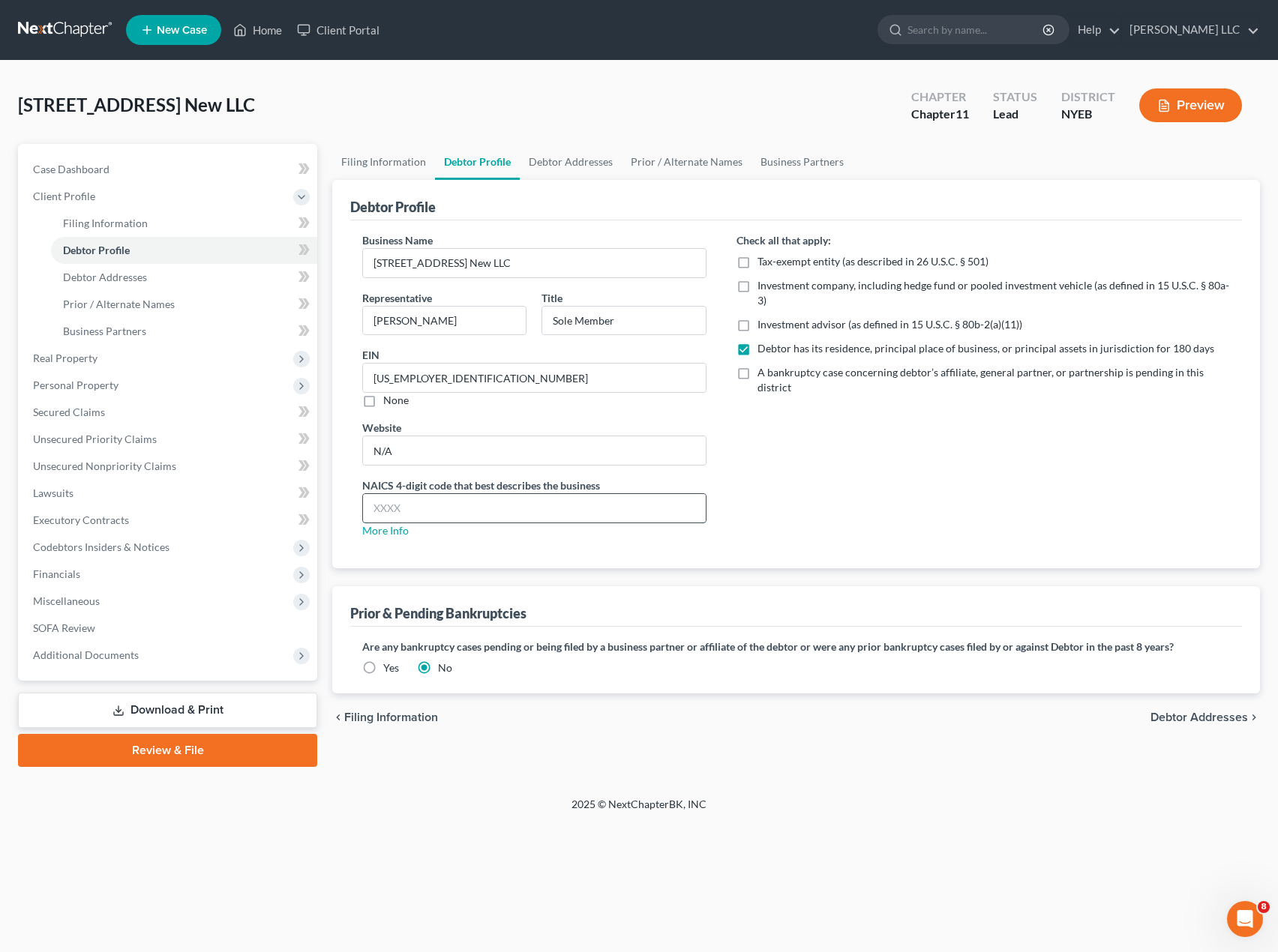
click at [408, 517] on input "text" at bounding box center [534, 508] width 343 height 29
type input "531110"
click at [546, 155] on link "Debtor Addresses" at bounding box center [571, 162] width 102 height 36
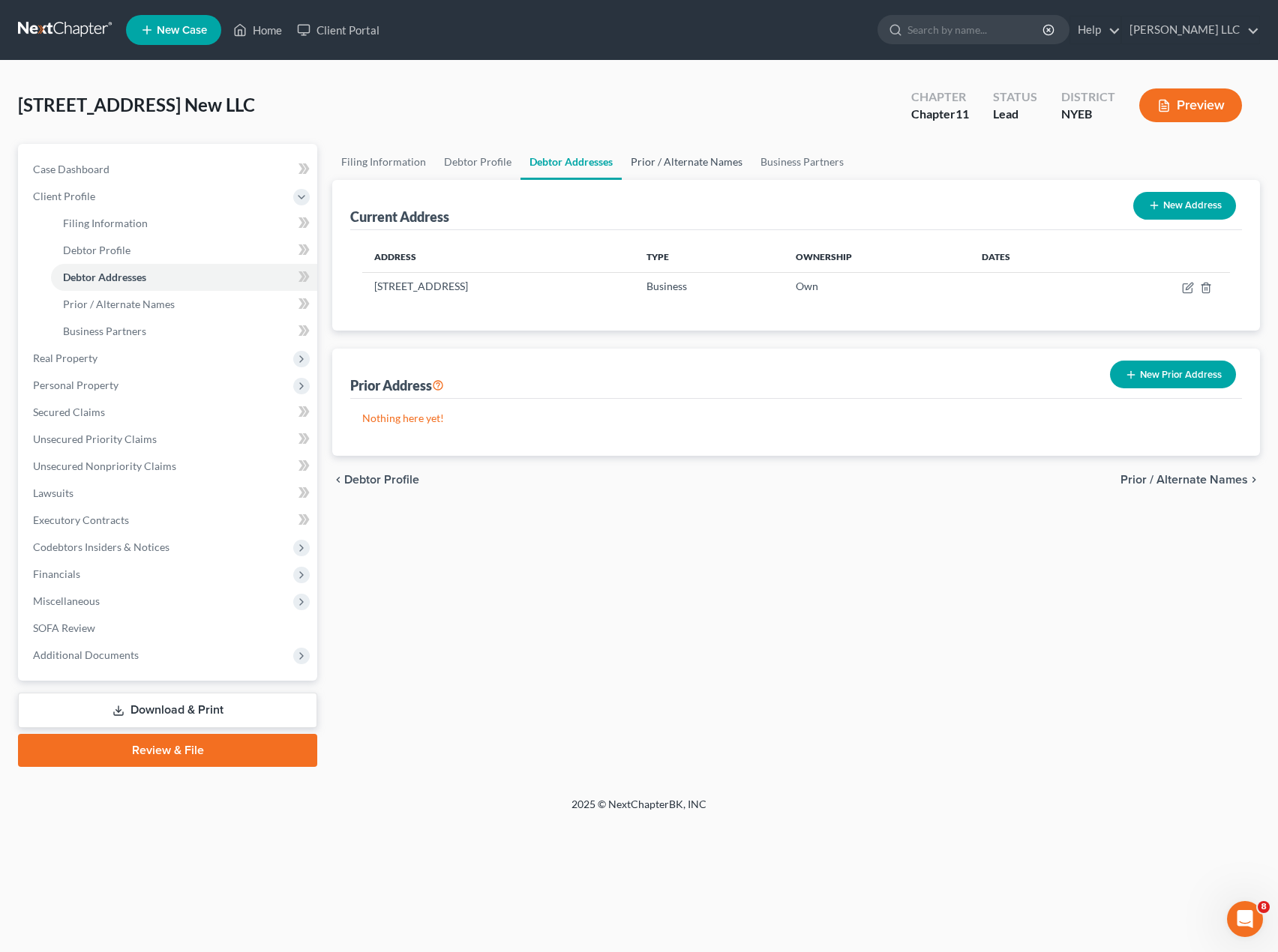
click at [661, 164] on link "Prior / Alternate Names" at bounding box center [687, 162] width 130 height 36
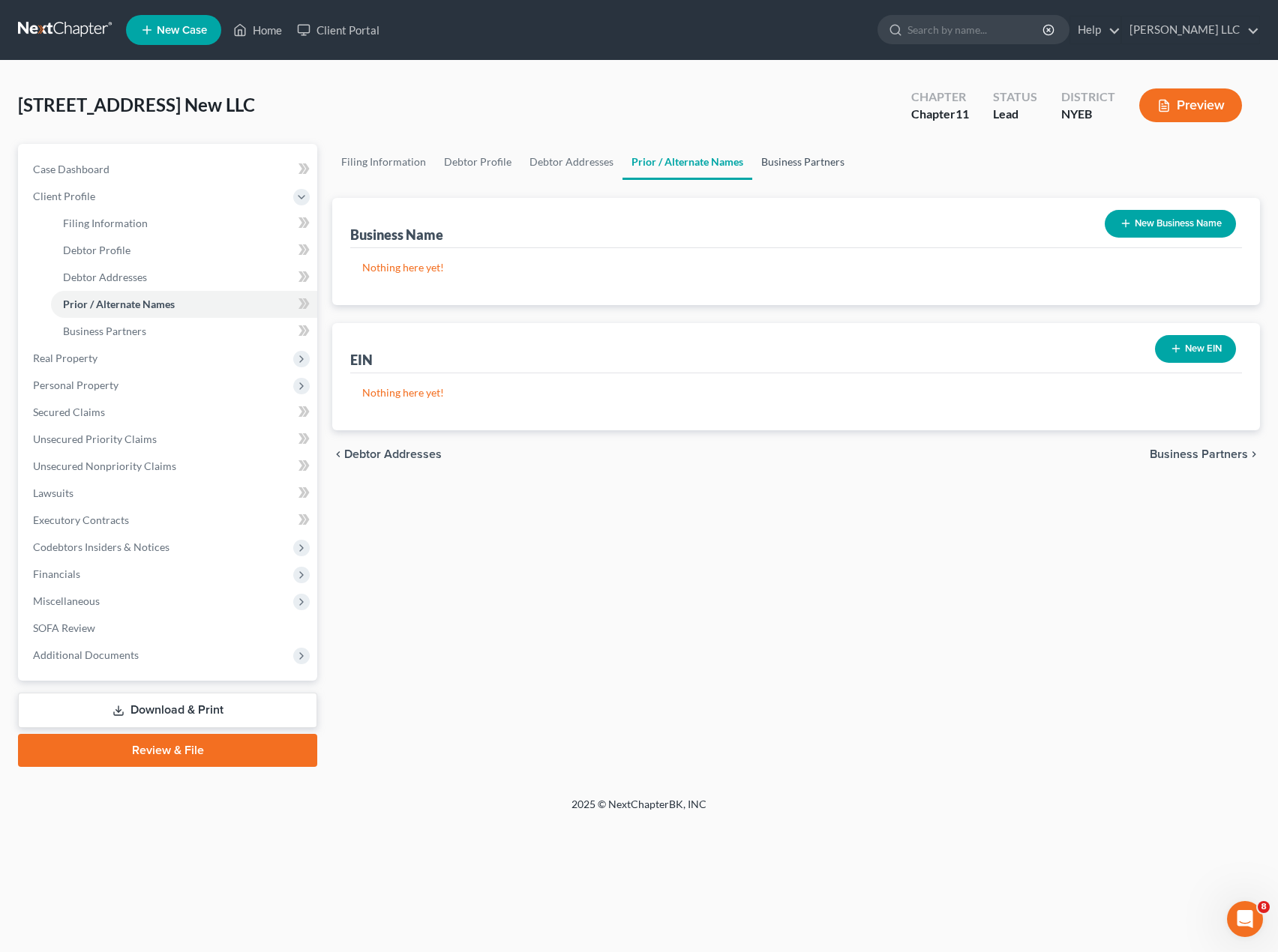
click at [761, 164] on link "Business Partners" at bounding box center [803, 162] width 101 height 36
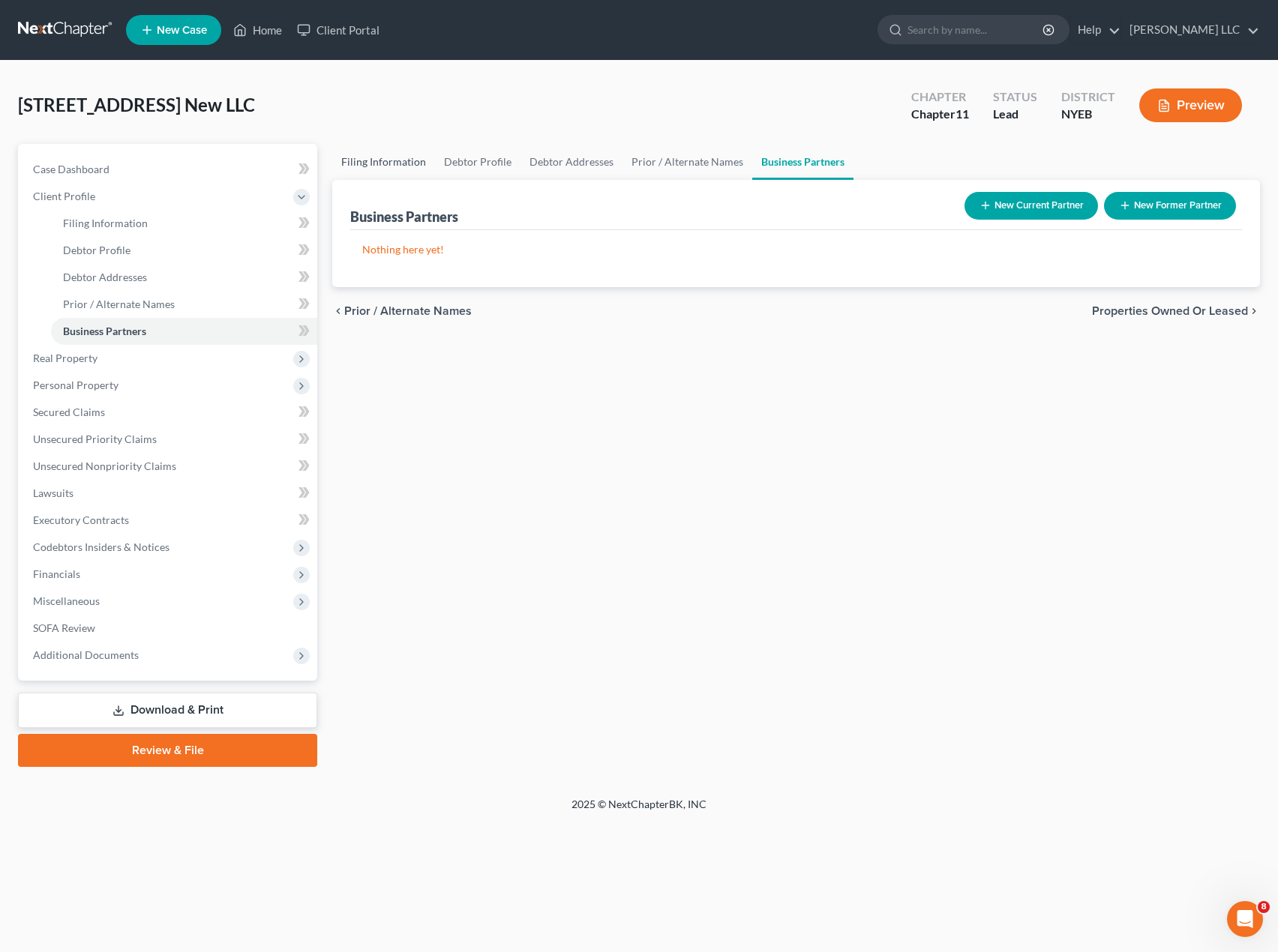
click at [384, 157] on link "Filing Information" at bounding box center [384, 162] width 103 height 36
select select "1"
select select "53"
select select "0"
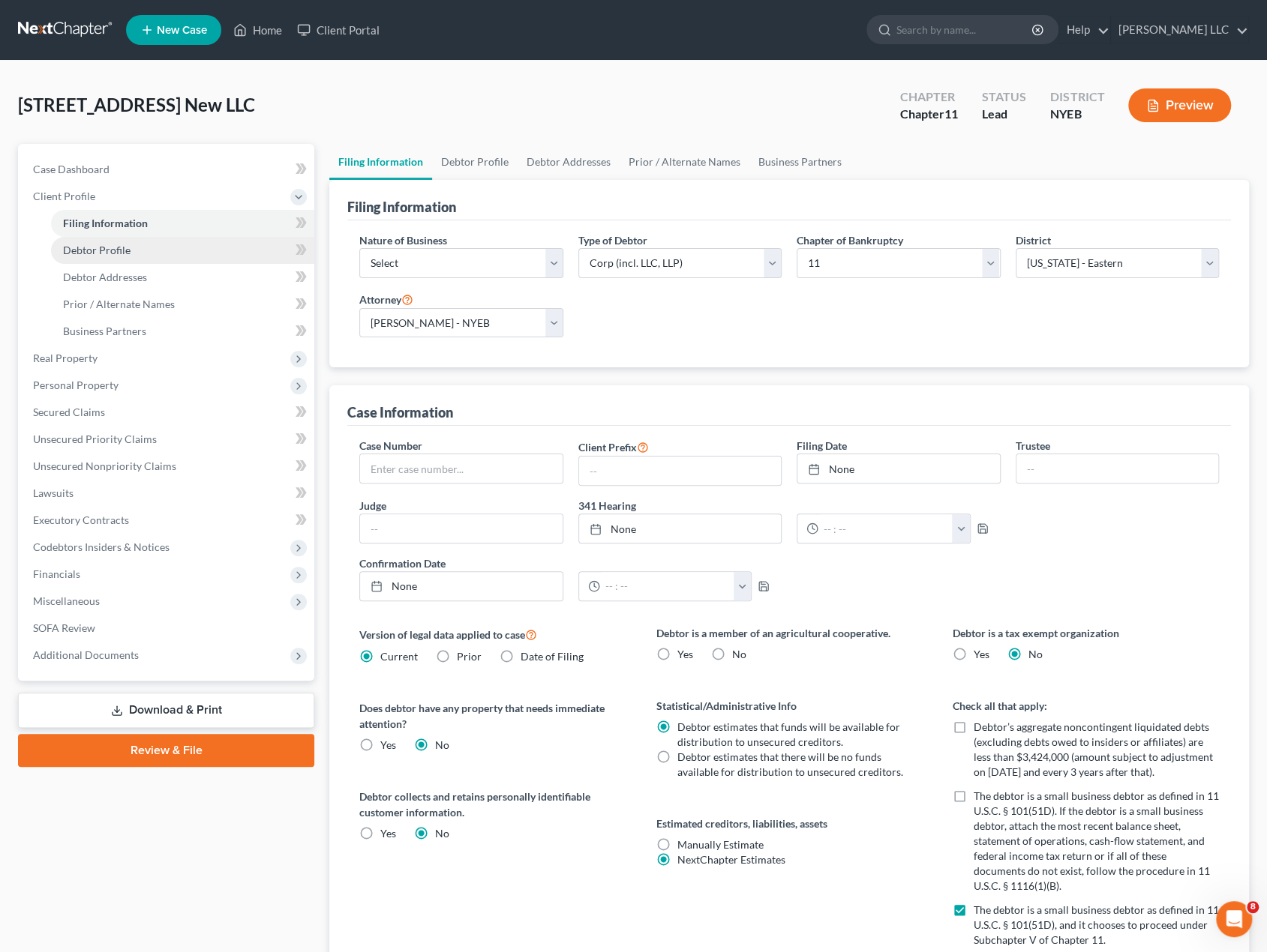
click at [123, 258] on link "Debtor Profile" at bounding box center [183, 250] width 263 height 27
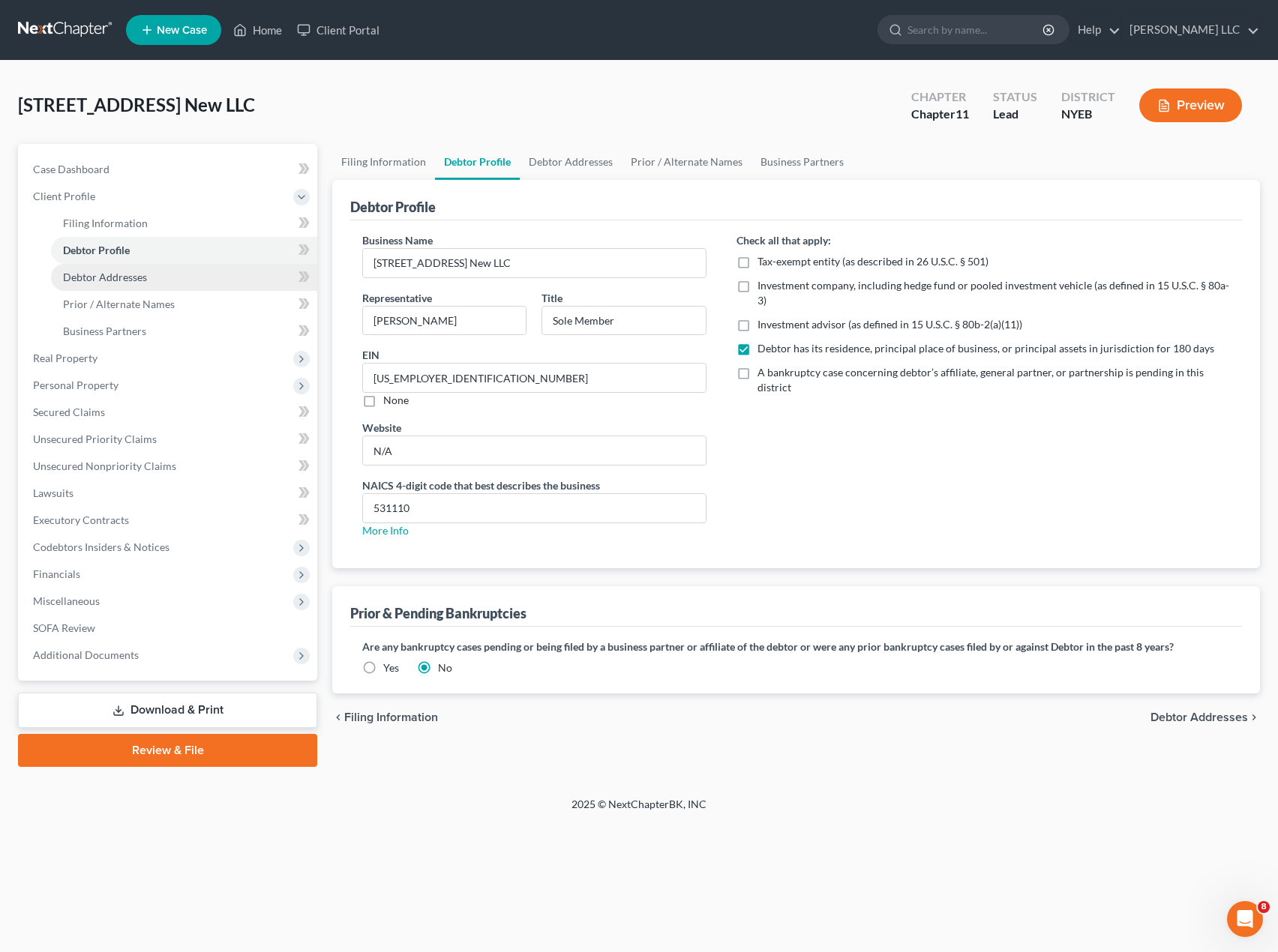
click at [120, 274] on span "Debtor Addresses" at bounding box center [104, 277] width 84 height 12
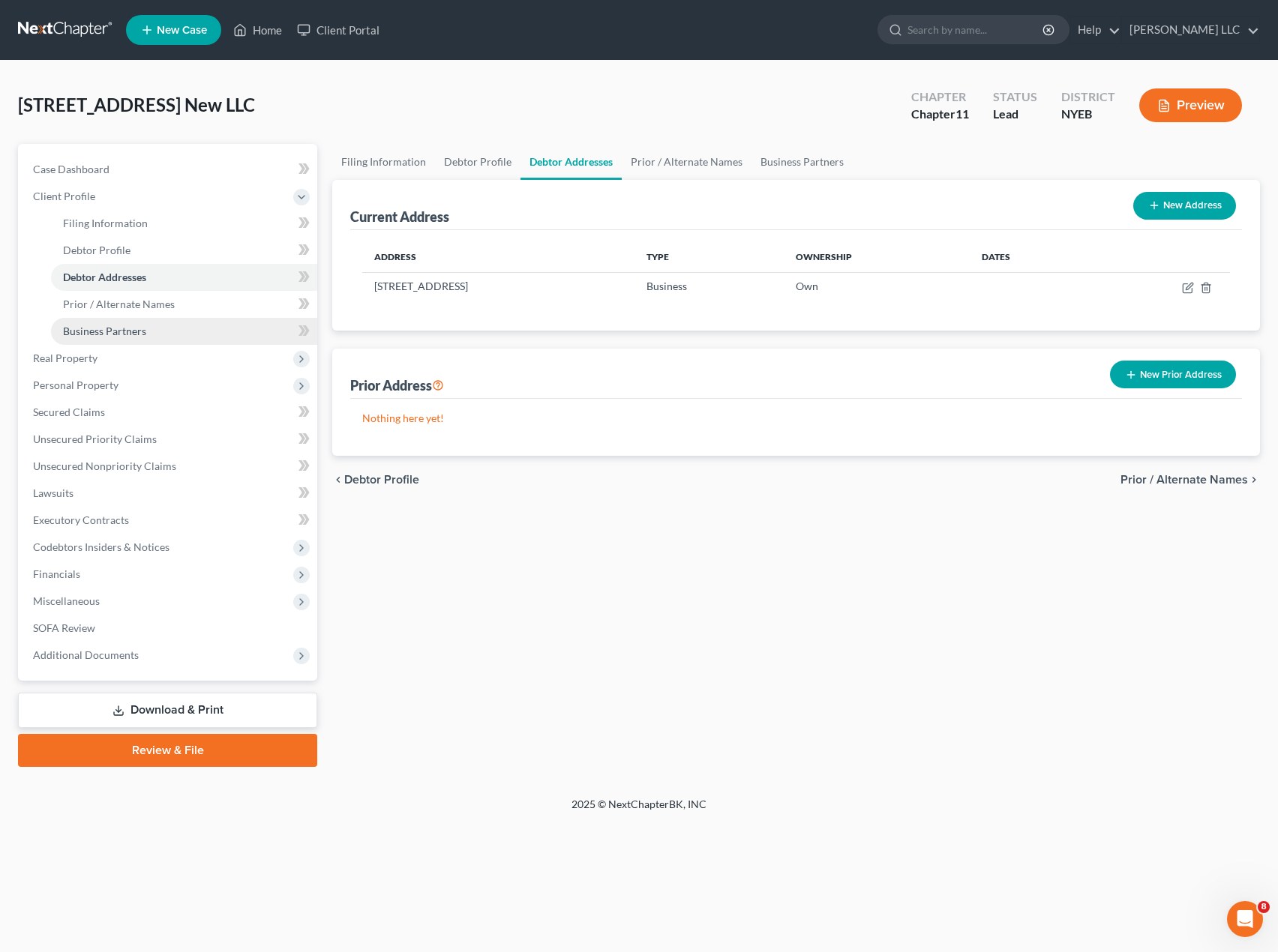
click at [122, 328] on span "Business Partners" at bounding box center [104, 331] width 84 height 12
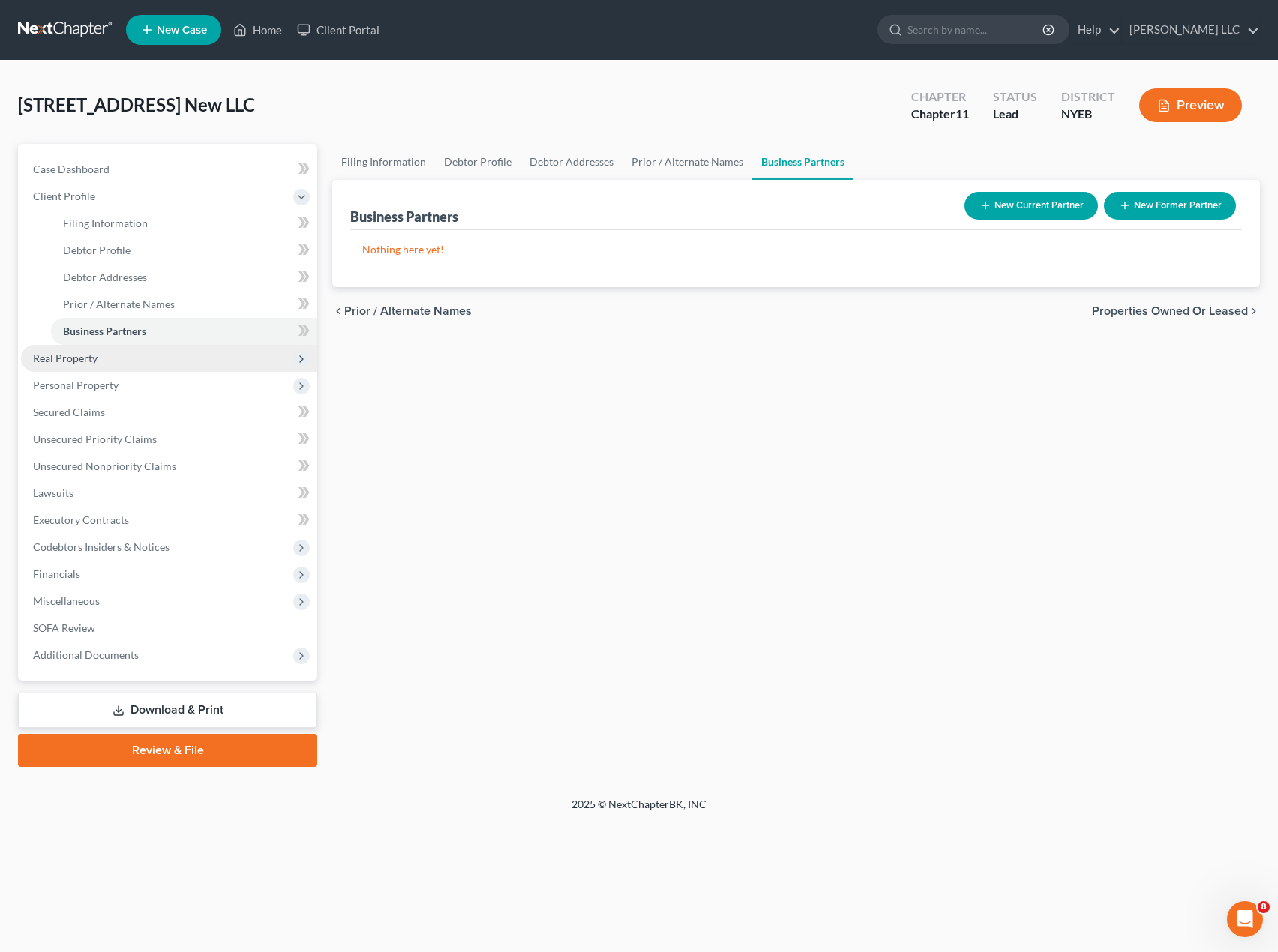
click at [92, 362] on span "Real Property" at bounding box center [65, 358] width 64 height 12
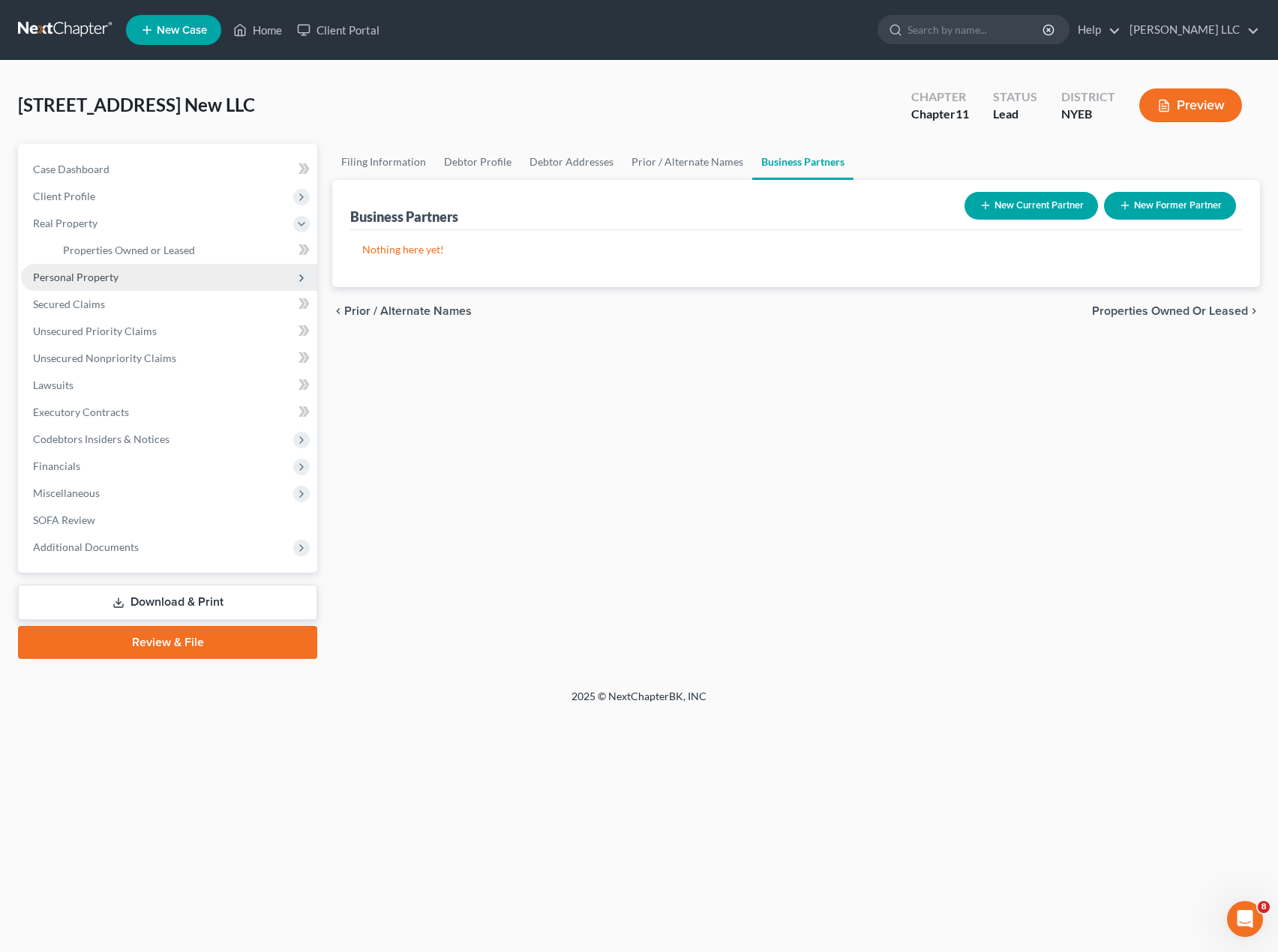
click at [94, 284] on span "Personal Property" at bounding box center [169, 277] width 296 height 27
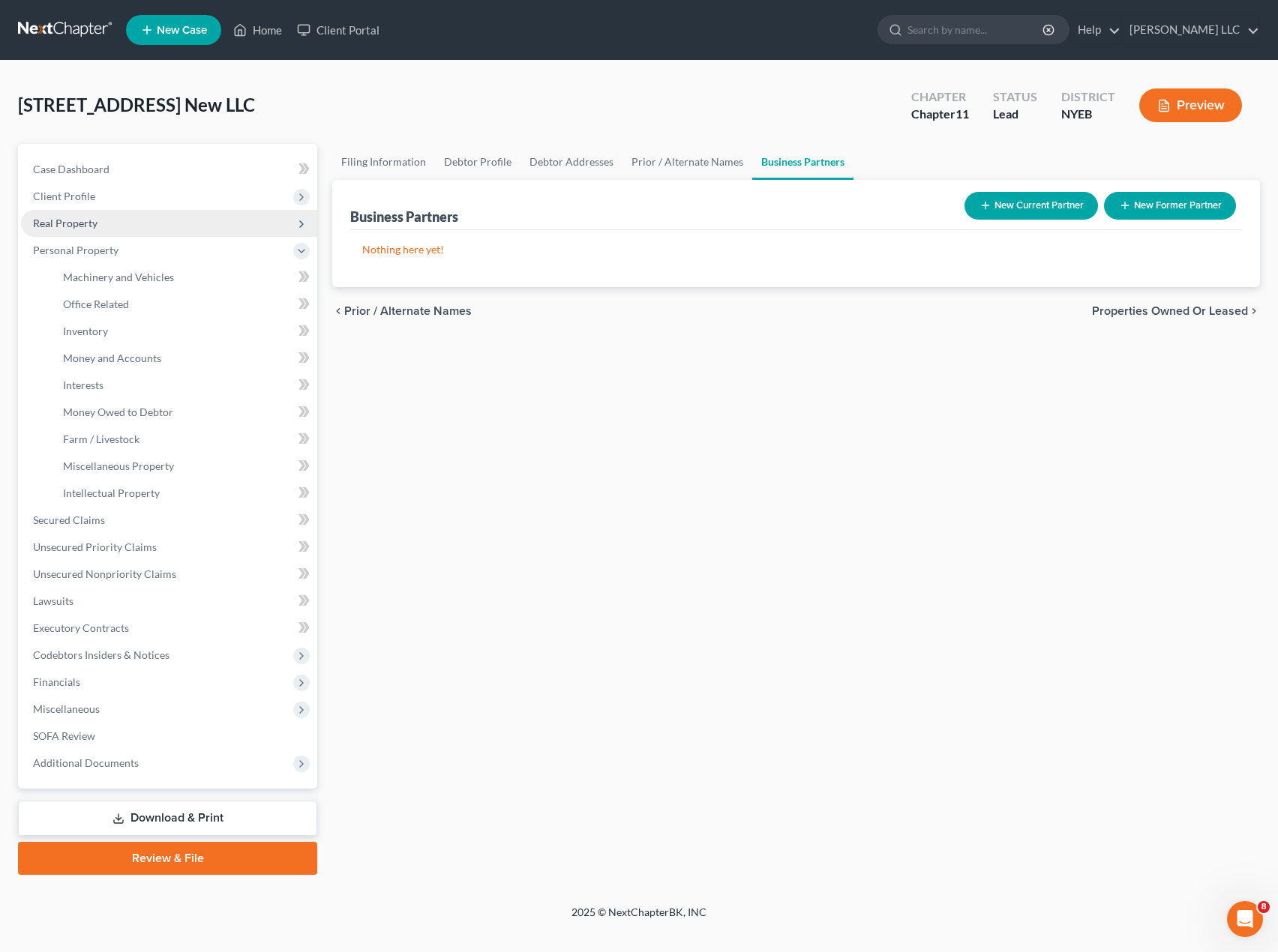
click at [104, 227] on span "Real Property" at bounding box center [169, 223] width 296 height 27
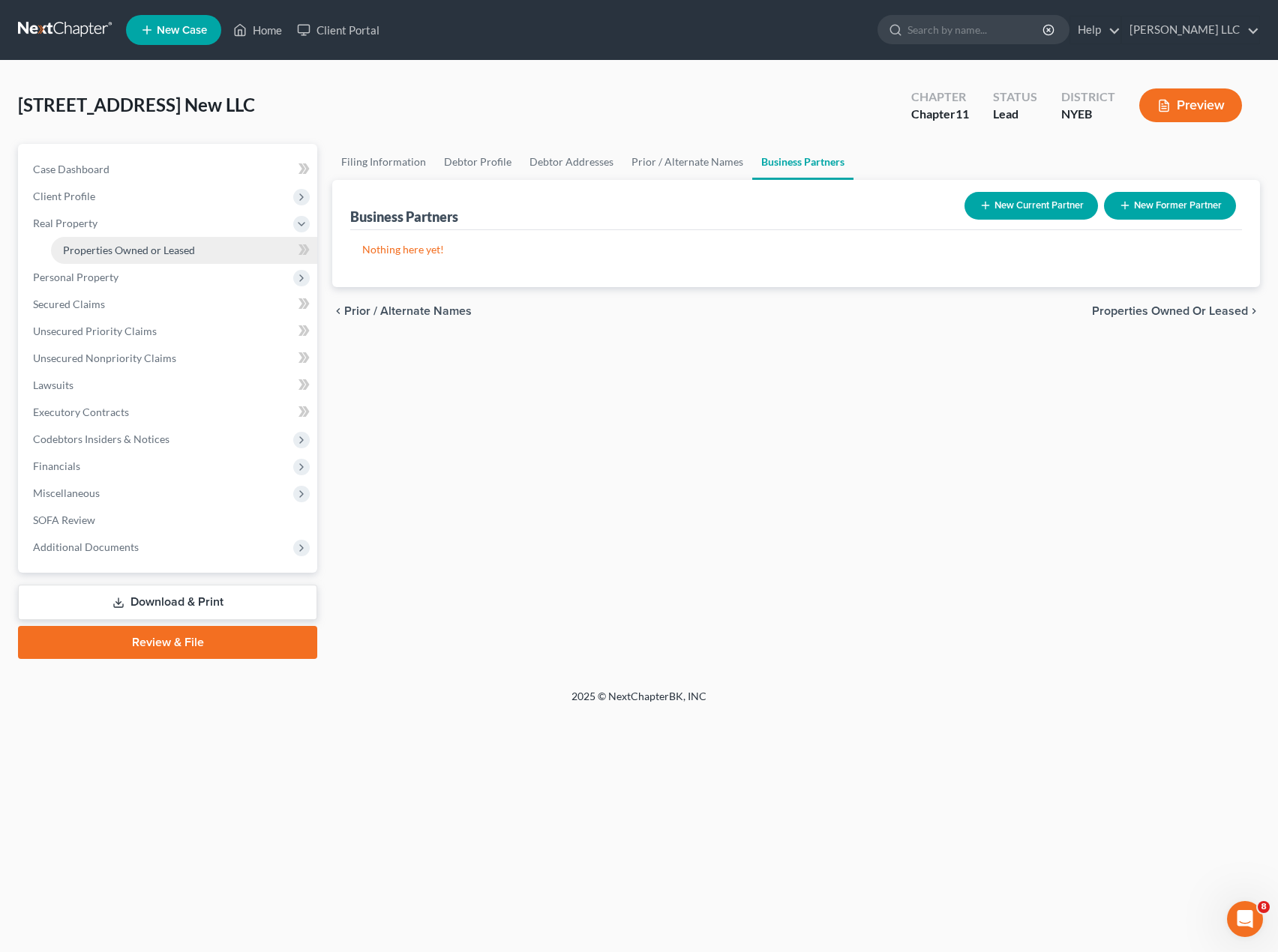
click at [87, 241] on link "Properties Owned or Leased" at bounding box center [184, 250] width 266 height 27
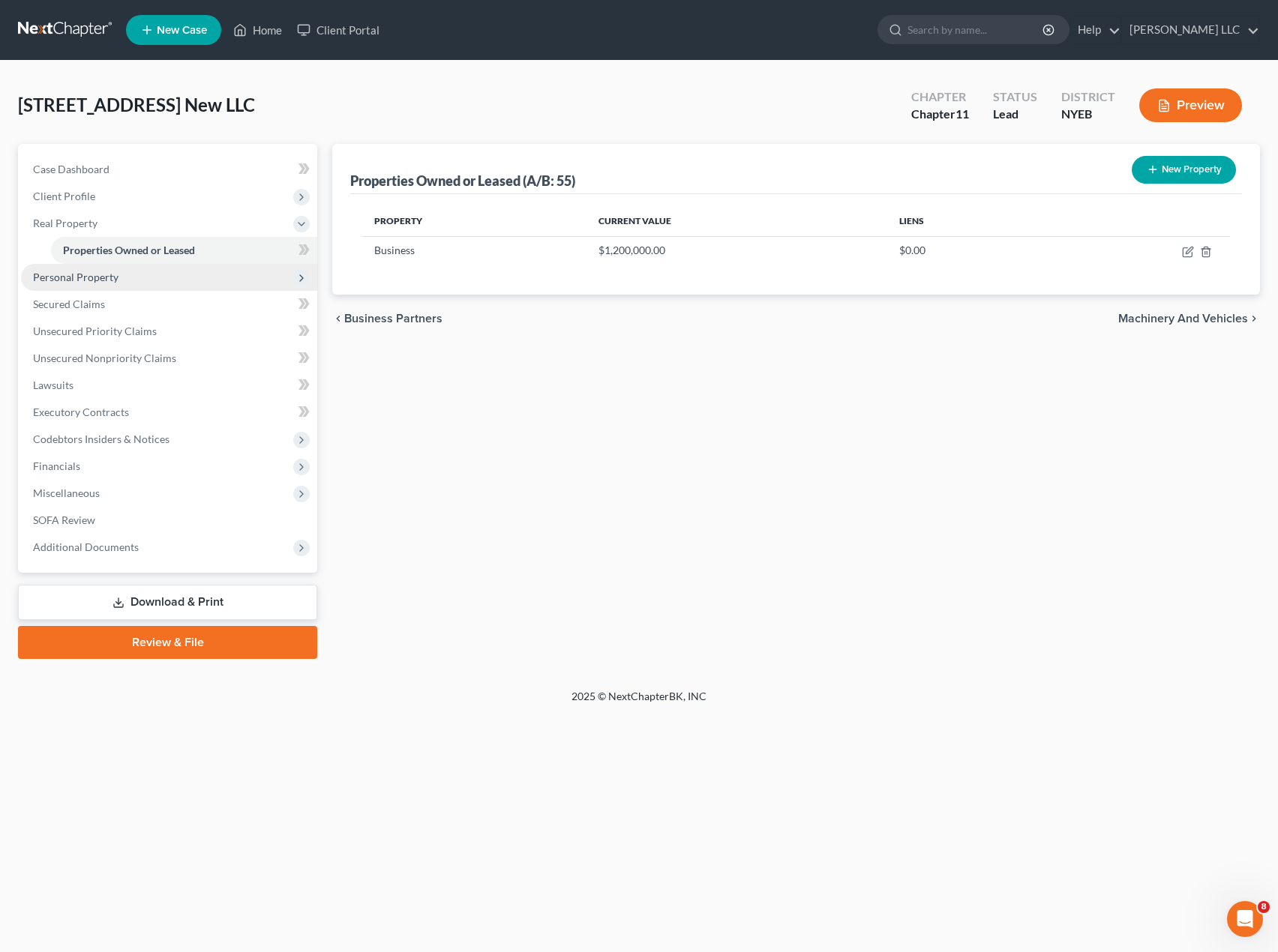
click at [69, 274] on span "Personal Property" at bounding box center [76, 277] width 86 height 12
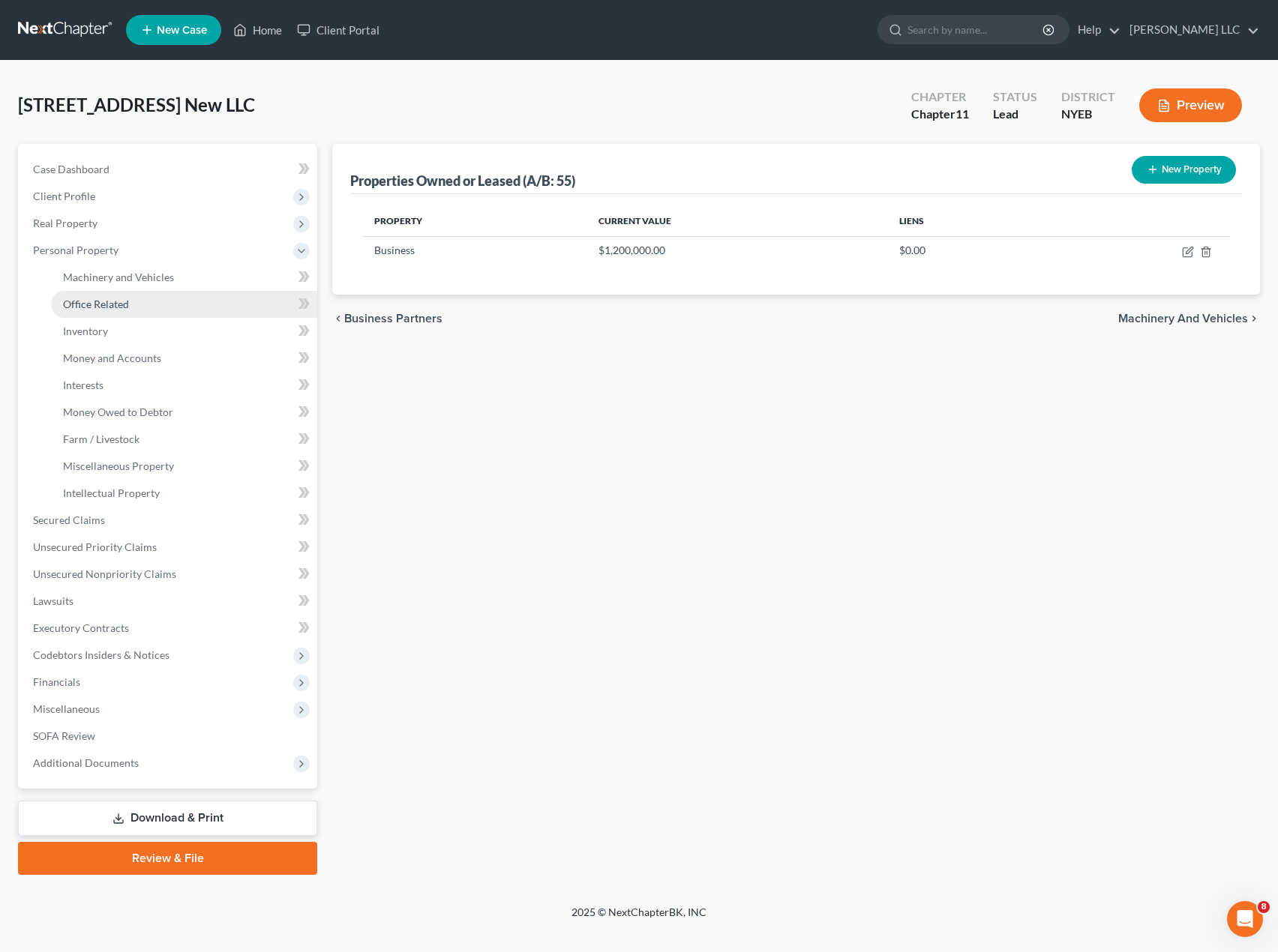
click at [78, 296] on link "Office Related" at bounding box center [184, 304] width 266 height 27
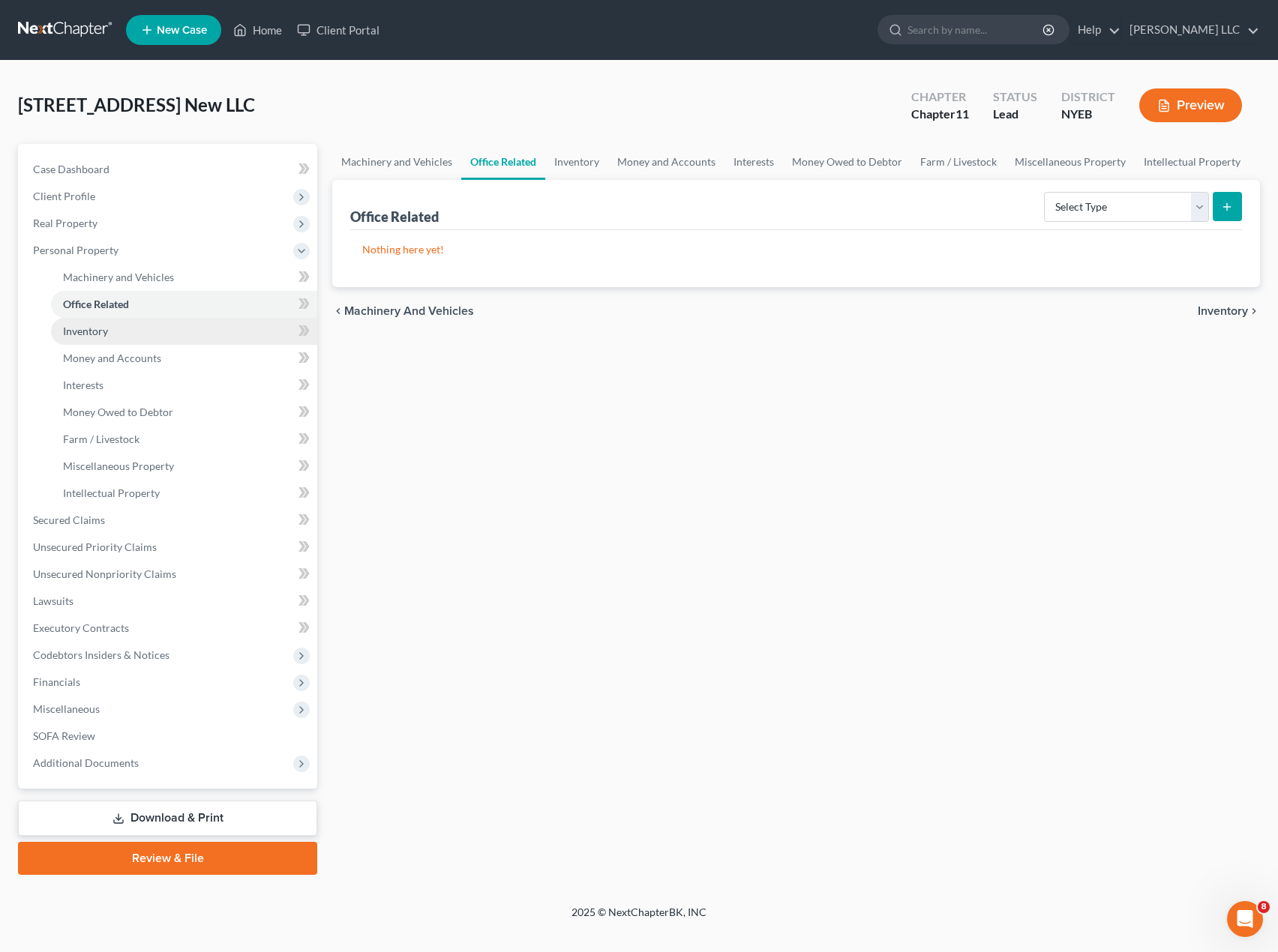
click at [130, 325] on link "Inventory" at bounding box center [184, 331] width 266 height 27
